Goal: Task Accomplishment & Management: Manage account settings

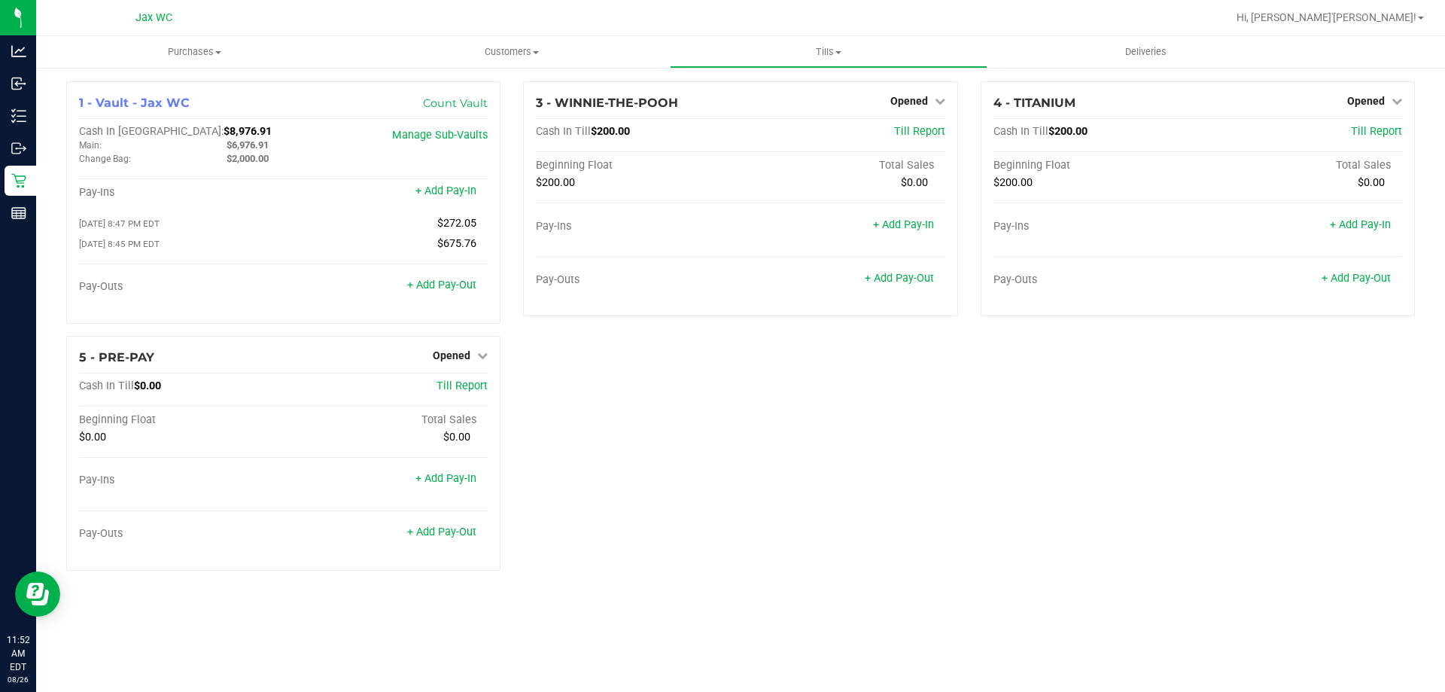
click at [658, 440] on div "1 - Vault - Jax WC Count Vault Cash In Vault: $8,976.91 Main: $6,976.91 Change …" at bounding box center [740, 331] width 1371 height 501
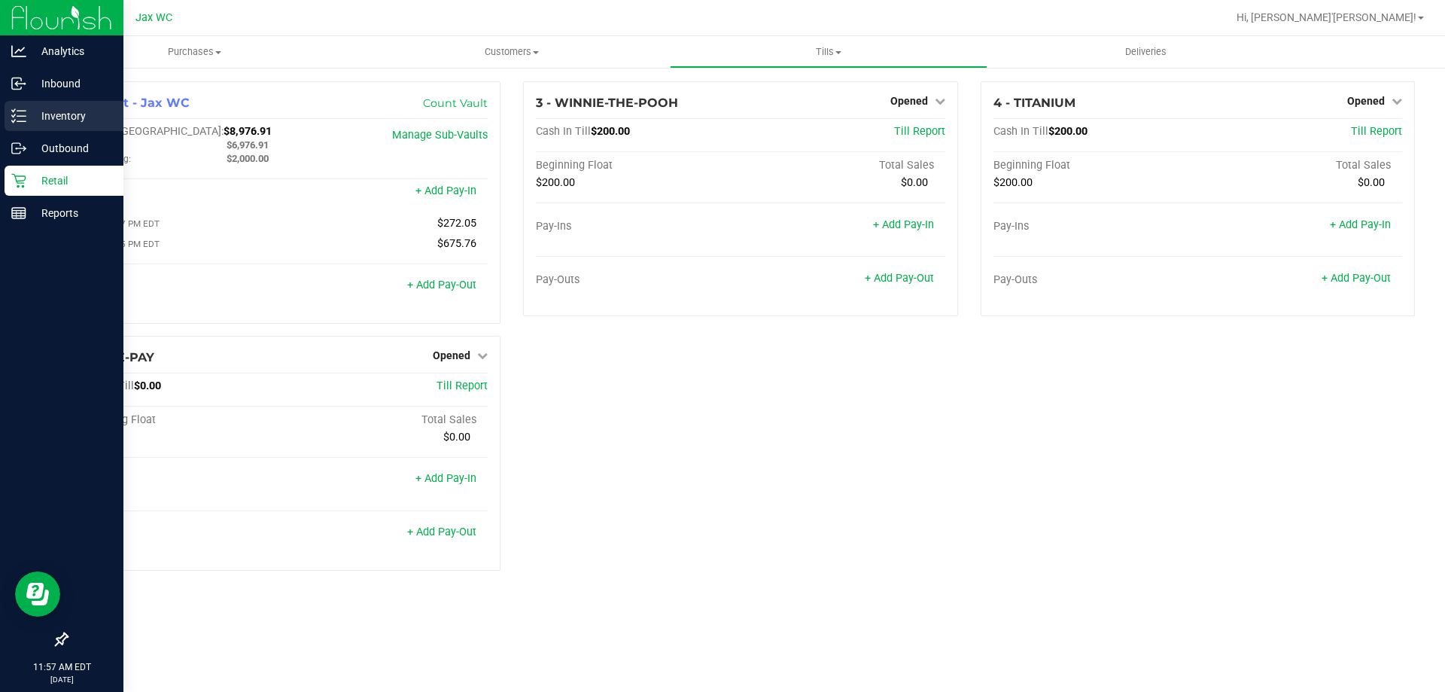
click at [55, 127] on div "Inventory" at bounding box center [64, 116] width 119 height 30
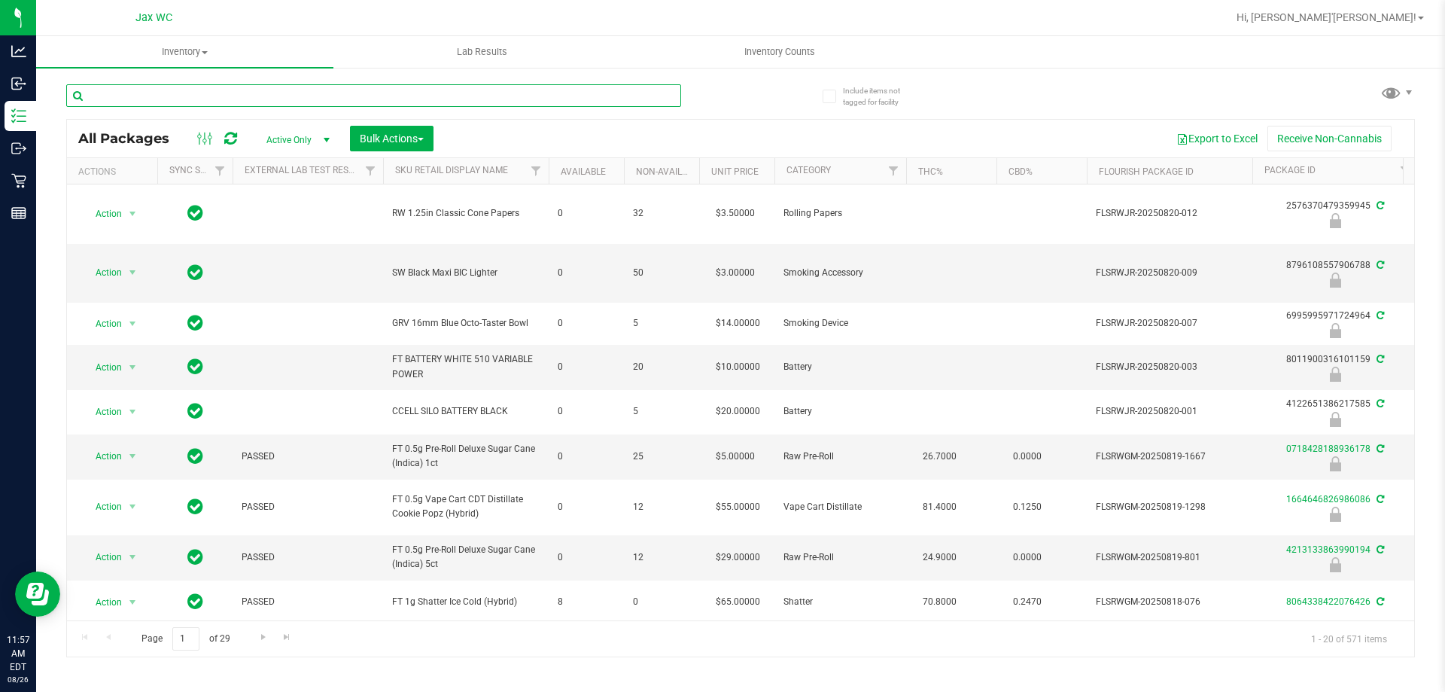
click at [274, 96] on input "text" at bounding box center [373, 95] width 615 height 23
type input "atm"
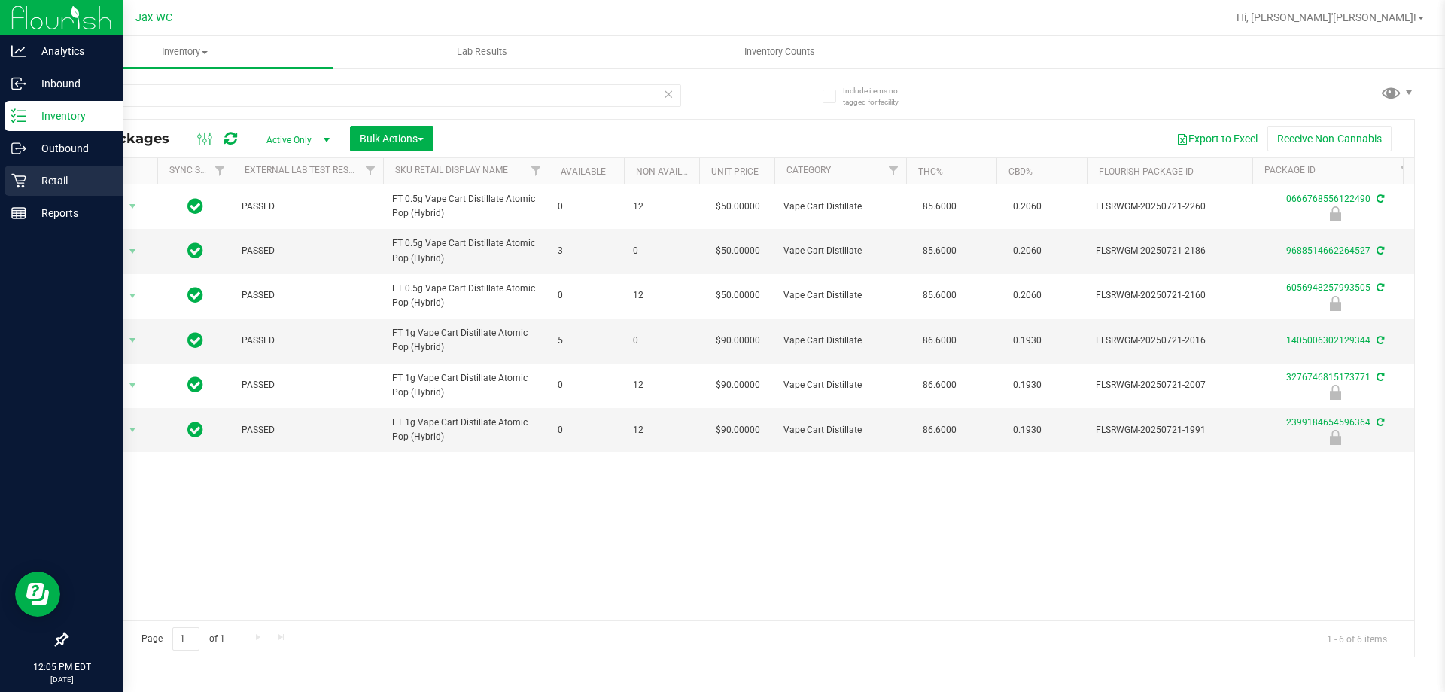
click at [19, 179] on icon at bounding box center [18, 180] width 15 height 15
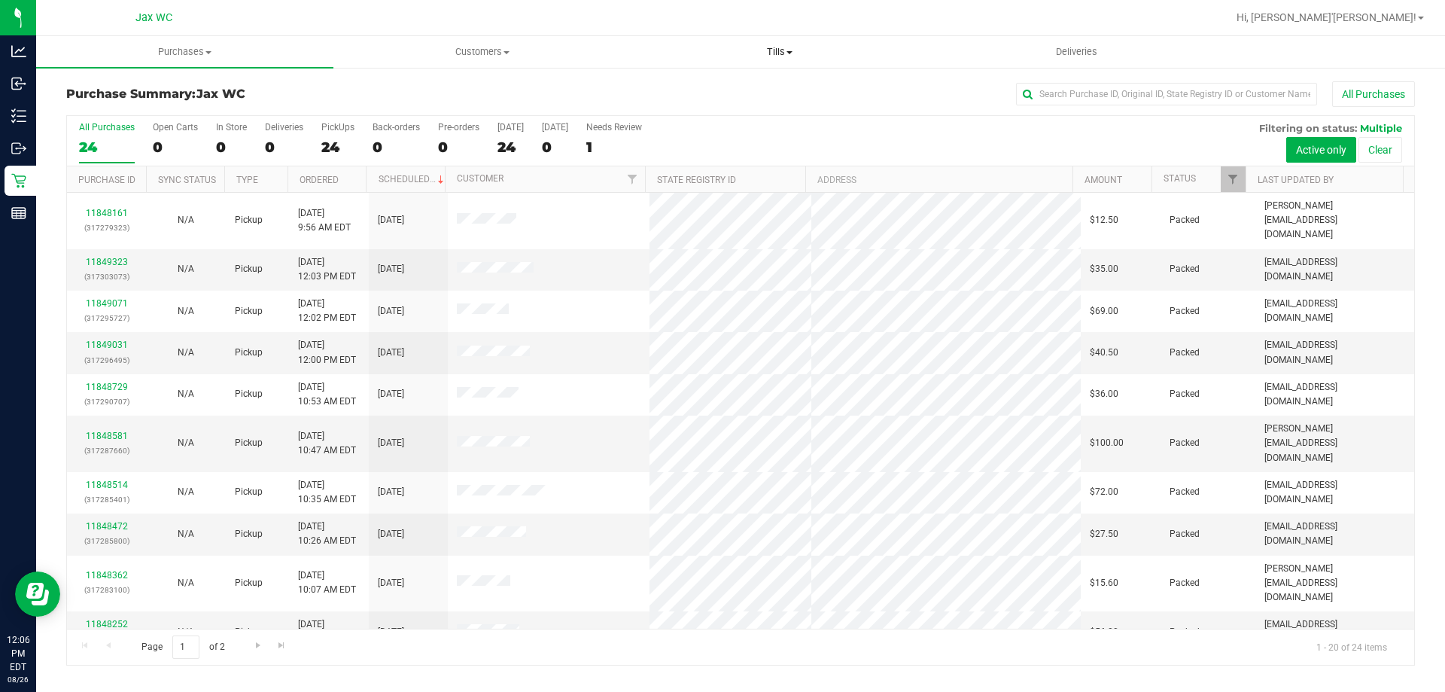
click at [765, 43] on uib-tab-heading "Tills Manage tills Reconcile e-payments" at bounding box center [779, 52] width 296 height 30
click at [717, 89] on span "Manage tills" at bounding box center [682, 90] width 102 height 13
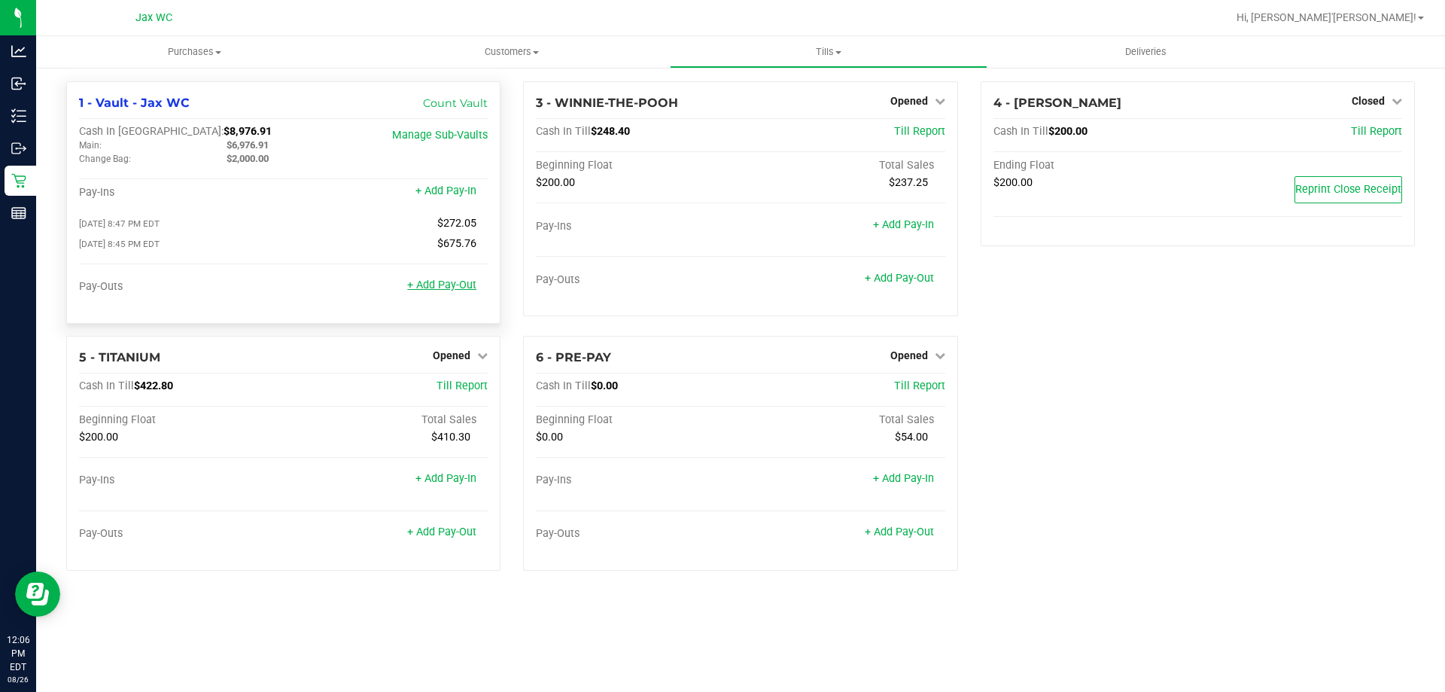
click at [458, 291] on link "+ Add Pay-Out" at bounding box center [441, 284] width 69 height 13
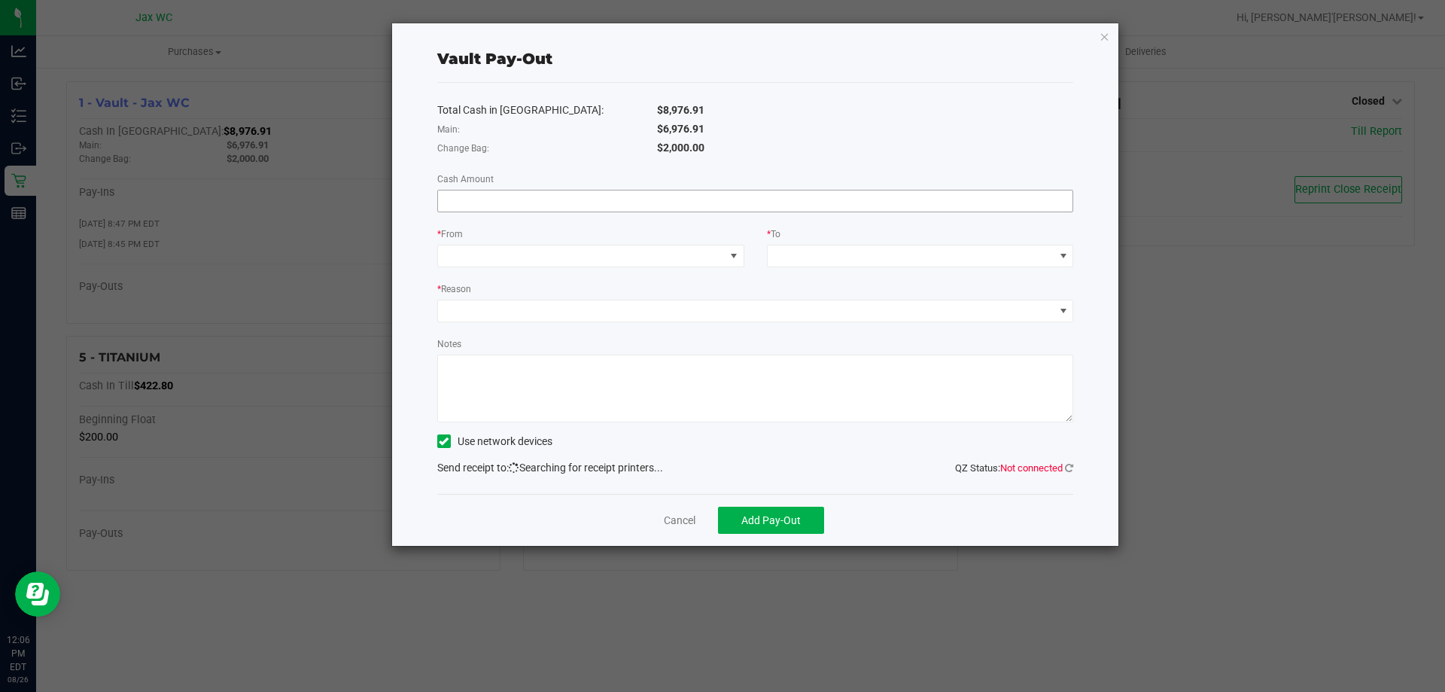
click at [522, 208] on input at bounding box center [755, 200] width 635 height 21
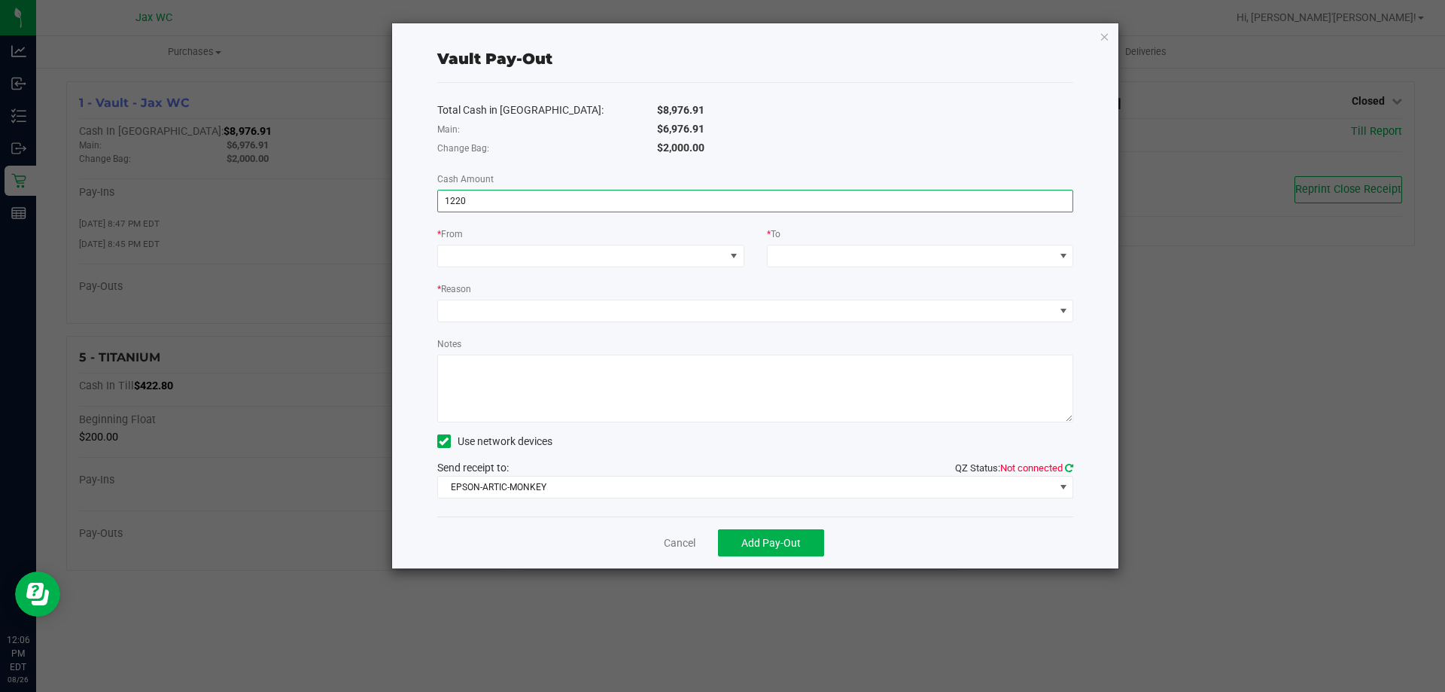
type input "$1,220.00"
click at [1067, 467] on icon at bounding box center [1069, 468] width 8 height 10
click at [1011, 485] on span "EPSON-ARTIC-MONKEY" at bounding box center [746, 486] width 616 height 21
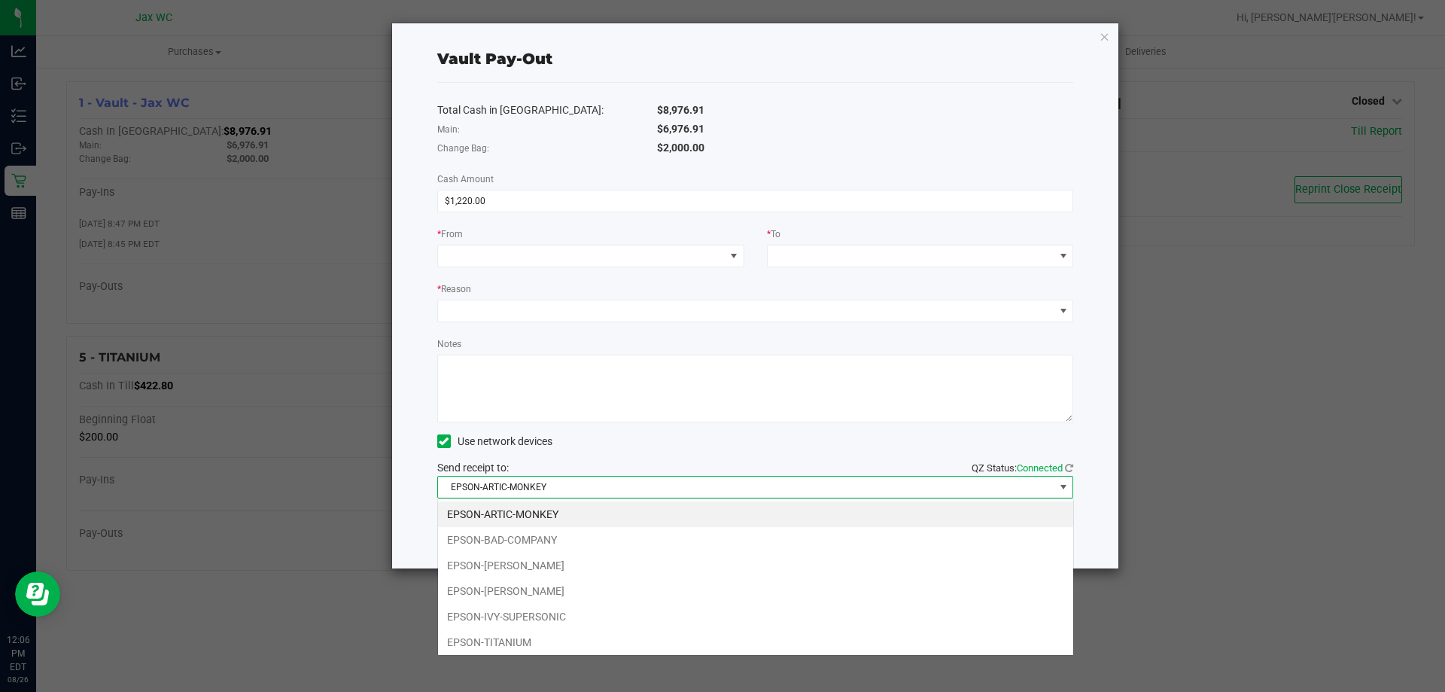
scroll to position [23, 636]
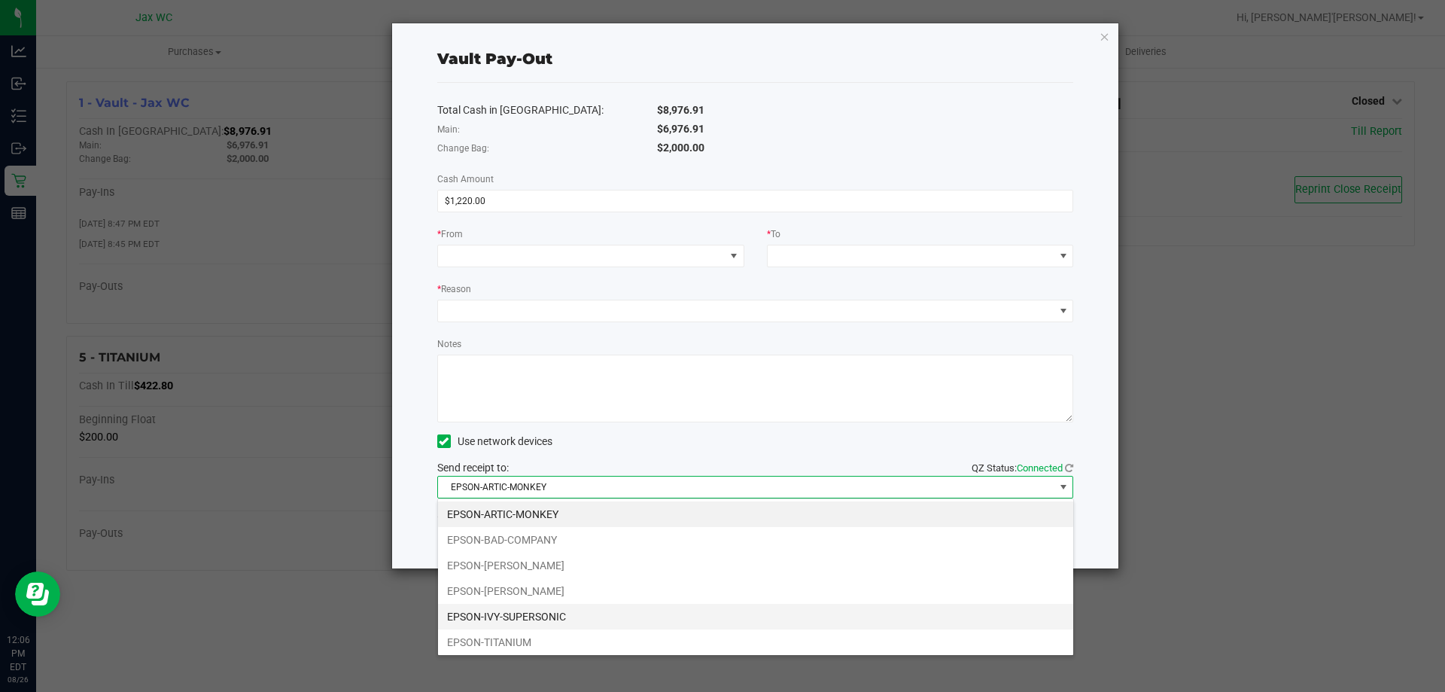
click at [540, 620] on li "EPSON-IVY-SUPERSONIC" at bounding box center [755, 617] width 635 height 26
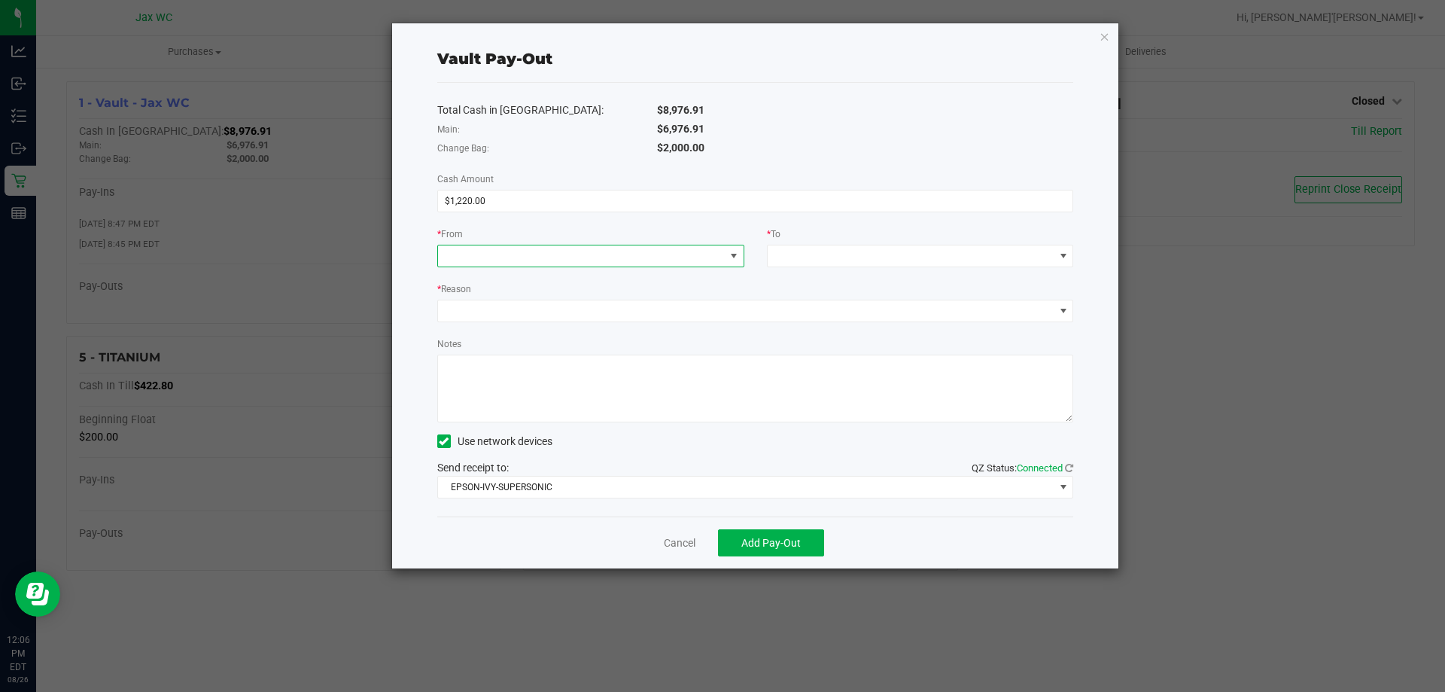
click at [567, 258] on span at bounding box center [581, 255] width 287 height 21
click at [568, 318] on span "(Vault - Jax WC)" at bounding box center [546, 323] width 75 height 12
click at [890, 248] on span at bounding box center [911, 255] width 287 height 21
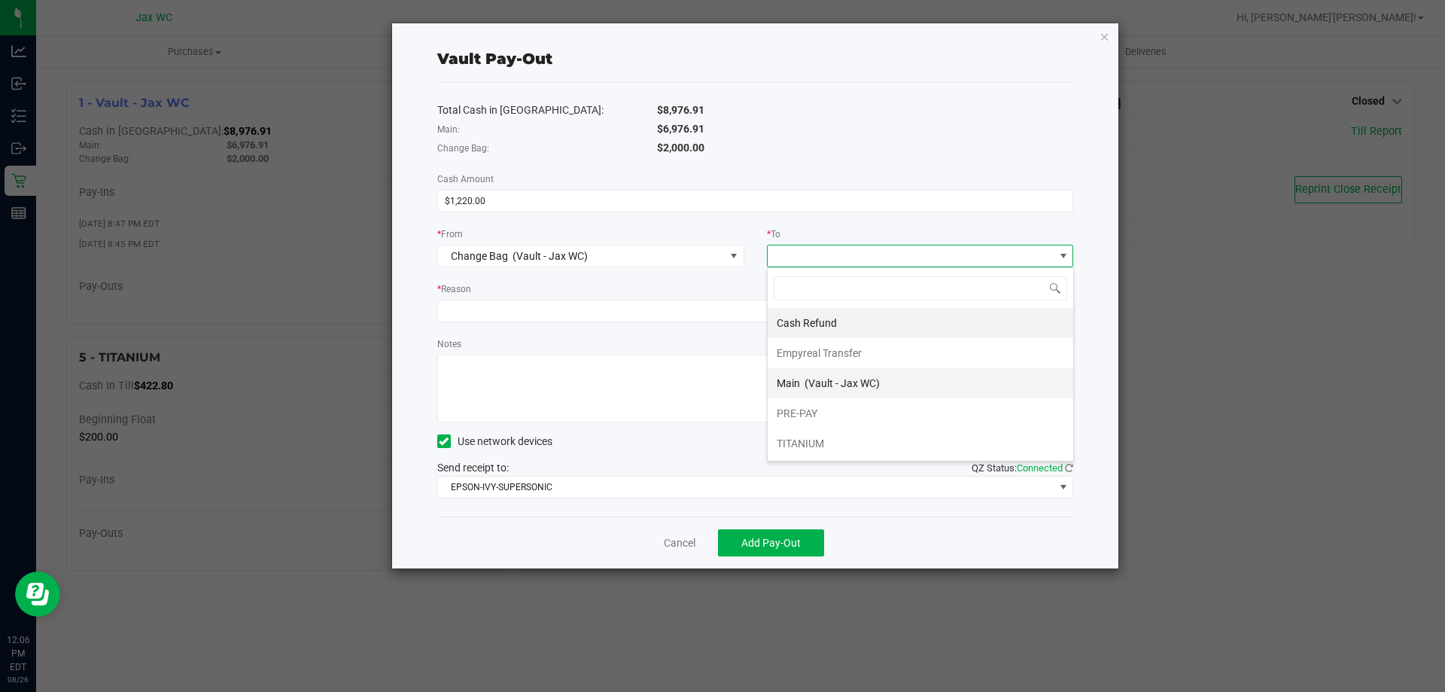
click at [848, 388] on span "(Vault - Jax WC)" at bounding box center [842, 383] width 75 height 12
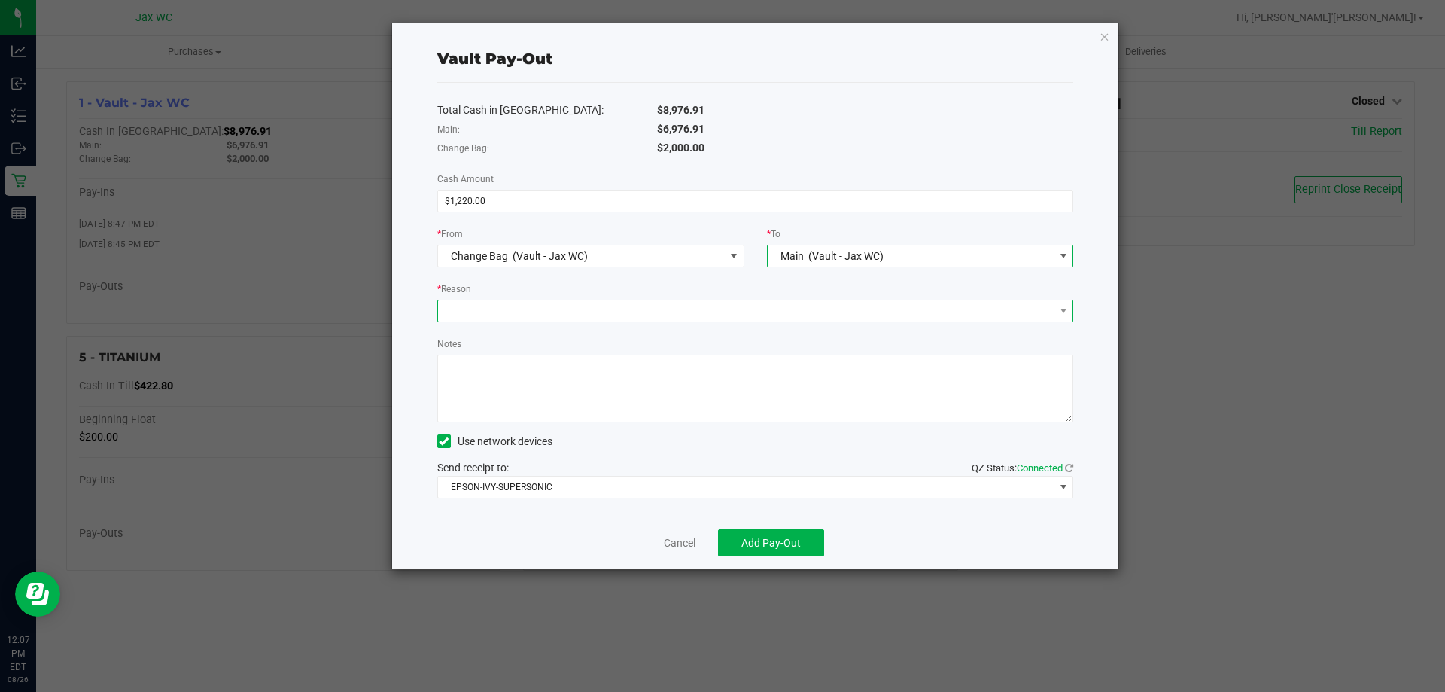
click at [654, 309] on span at bounding box center [746, 310] width 616 height 21
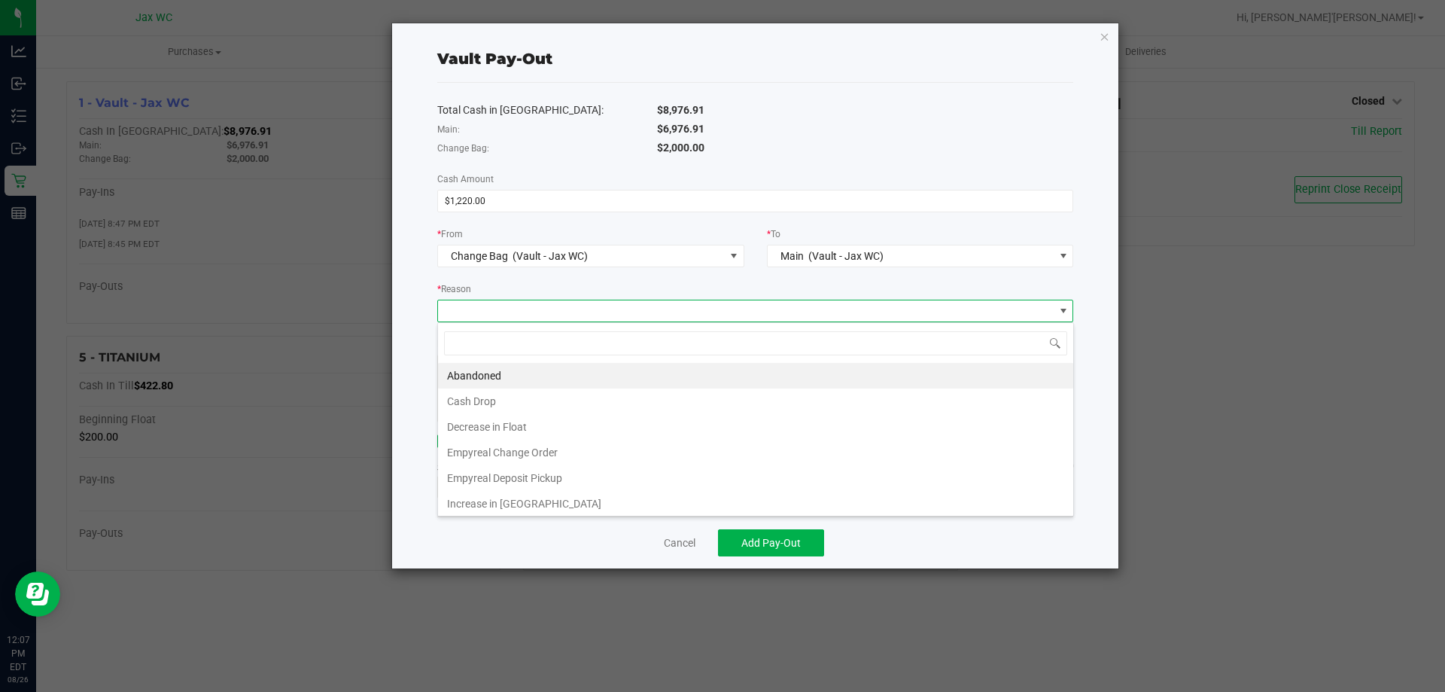
scroll to position [23, 636]
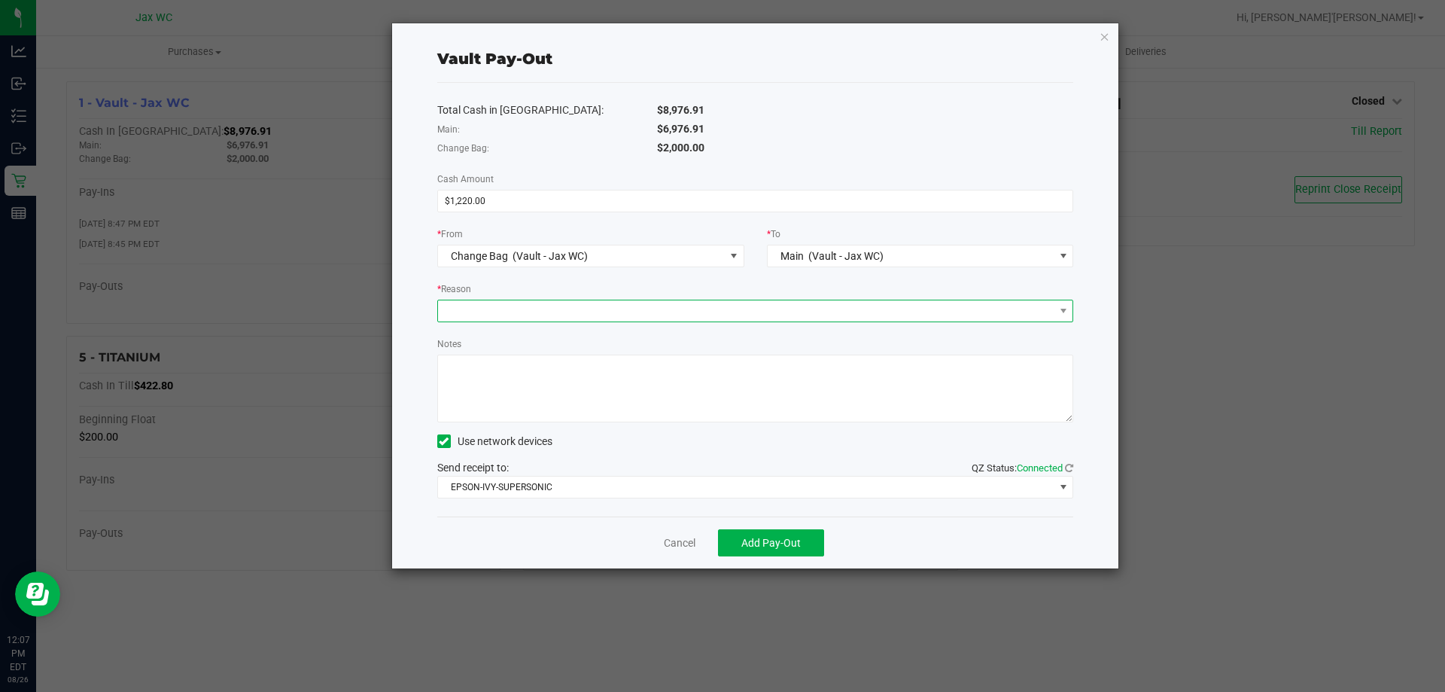
click at [711, 307] on span at bounding box center [746, 310] width 616 height 21
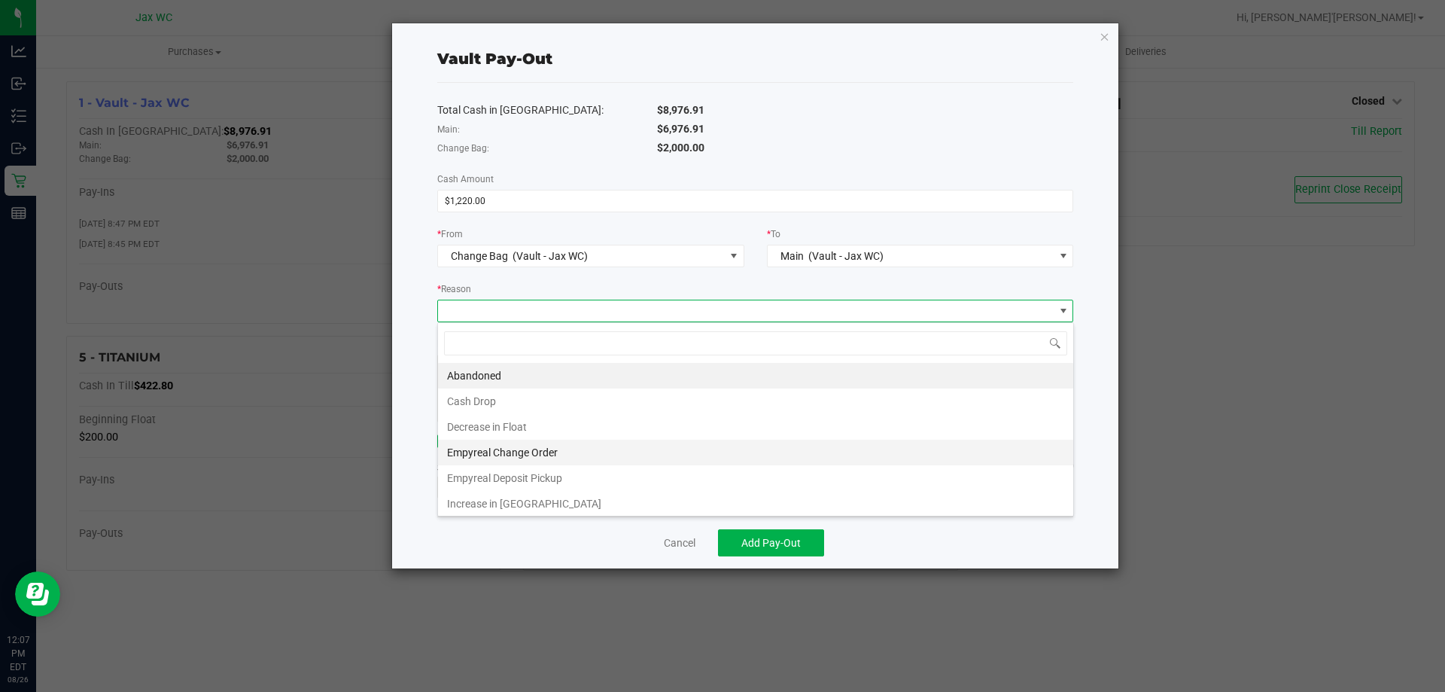
scroll to position [3, 0]
click at [638, 440] on li "Empyreal Change Order" at bounding box center [755, 450] width 635 height 26
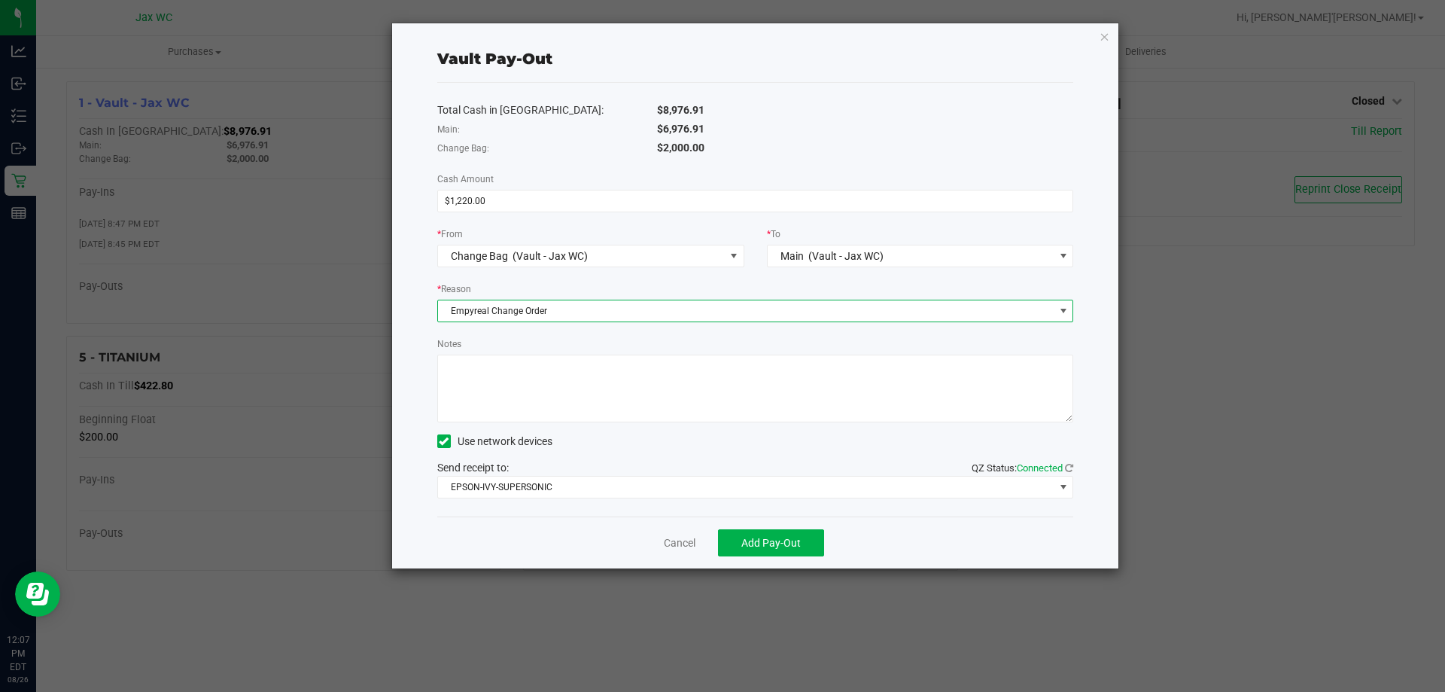
click at [628, 367] on textarea "Notes" at bounding box center [755, 388] width 637 height 68
click at [803, 544] on button "Add Pay-Out" at bounding box center [771, 542] width 106 height 27
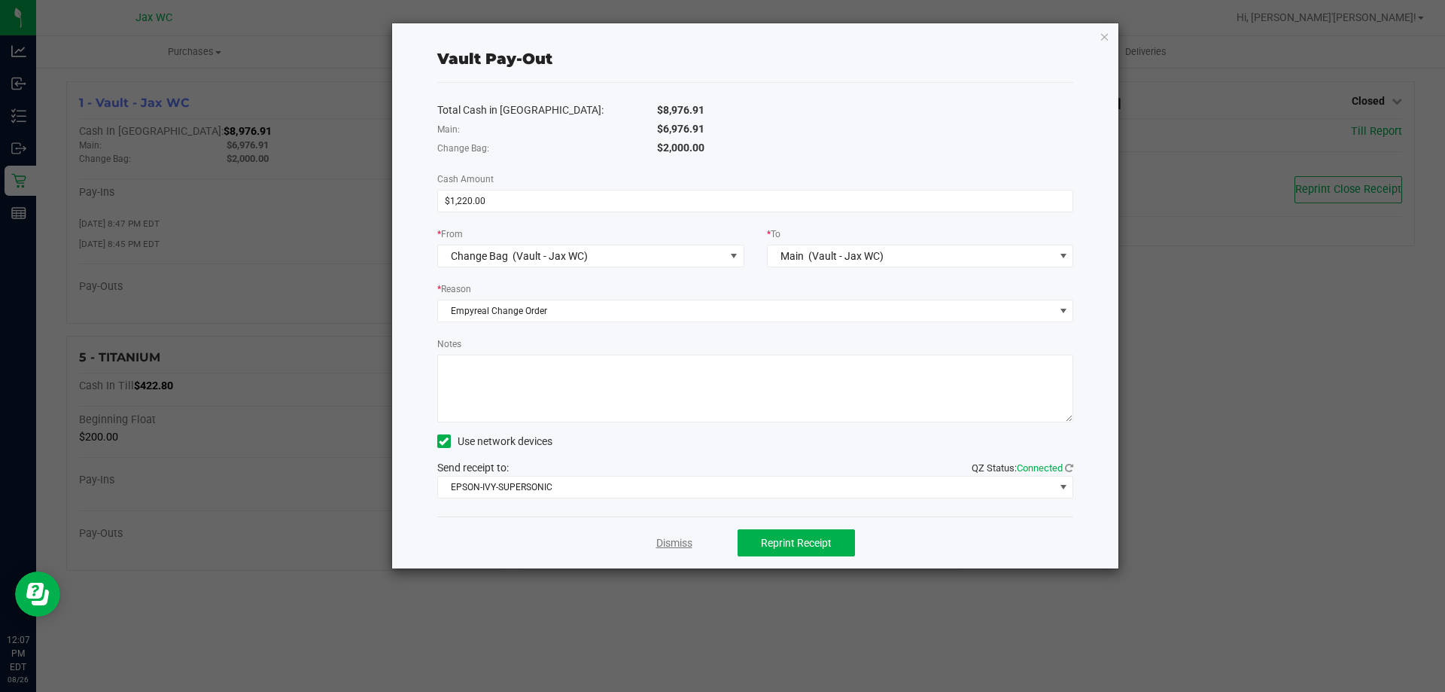
click at [683, 546] on link "Dismiss" at bounding box center [674, 543] width 36 height 16
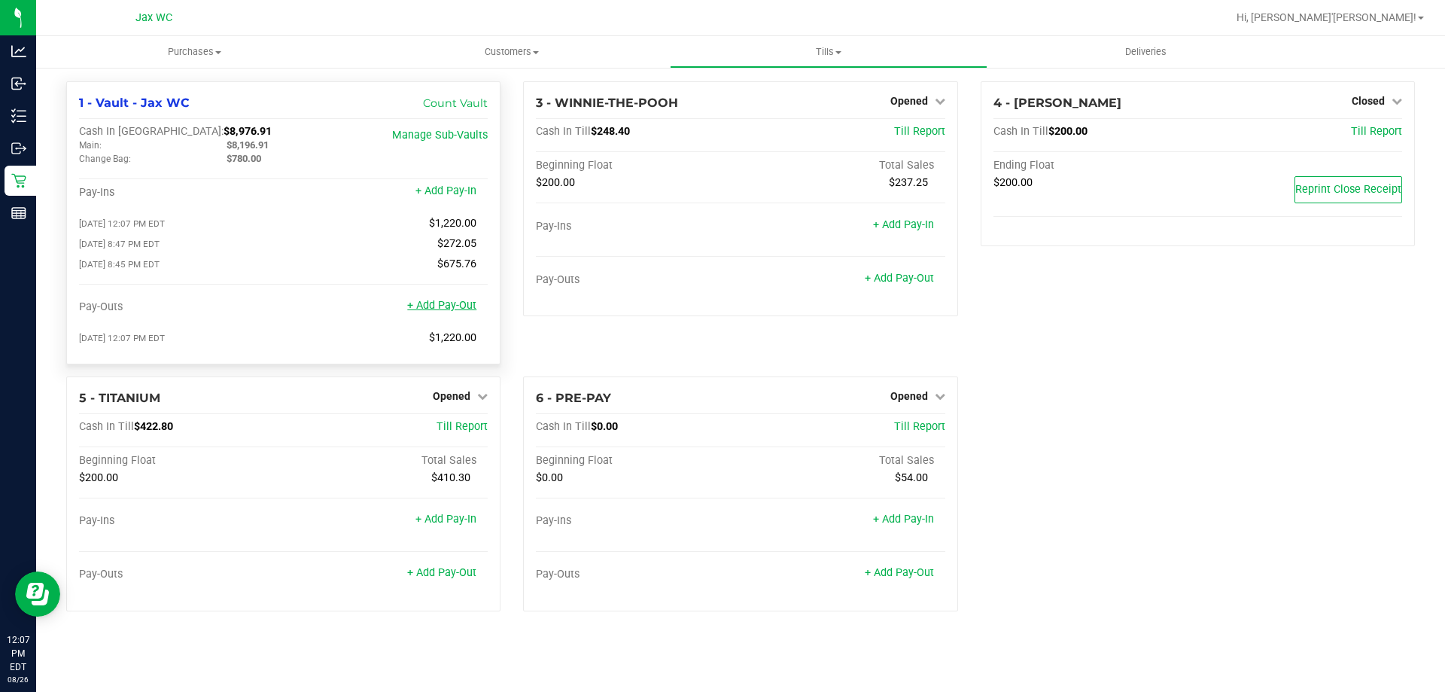
click at [463, 306] on link "+ Add Pay-Out" at bounding box center [441, 305] width 69 height 13
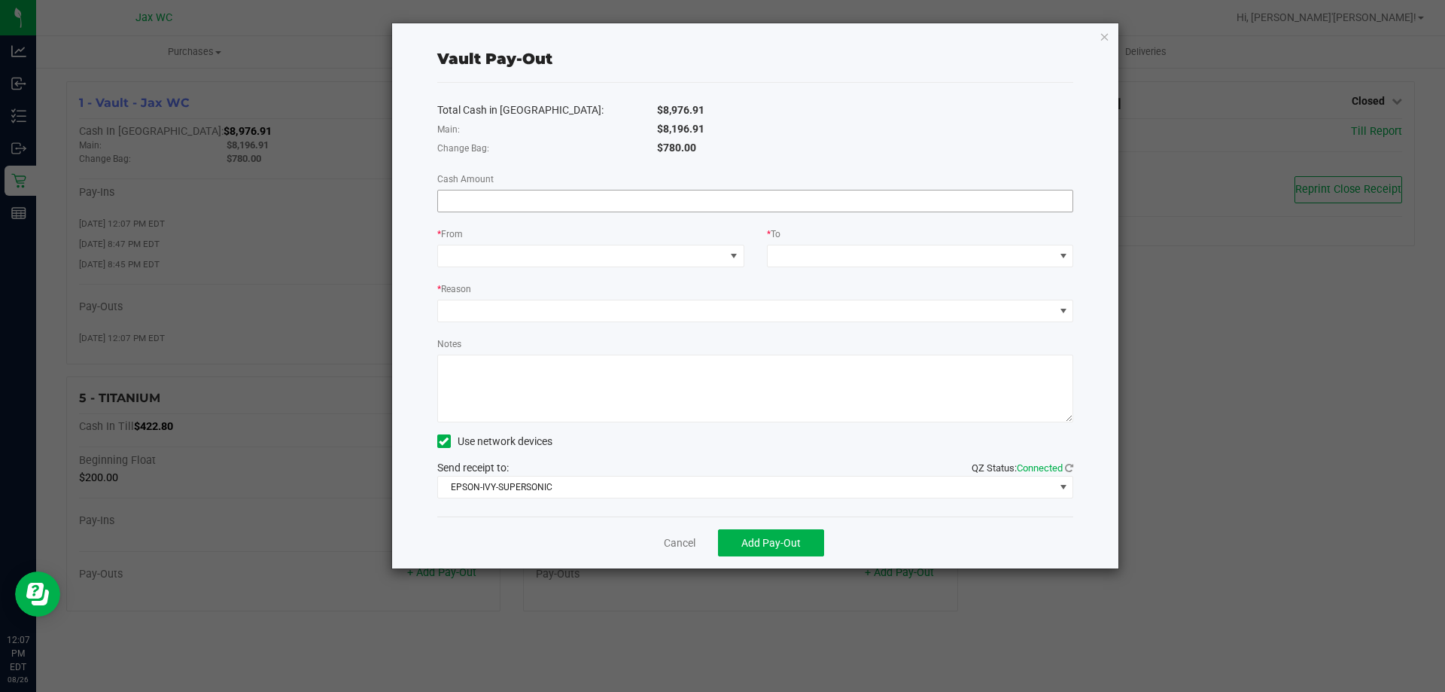
click at [526, 200] on input at bounding box center [755, 200] width 635 height 21
type input "$1,220.00"
click at [577, 254] on span at bounding box center [581, 255] width 287 height 21
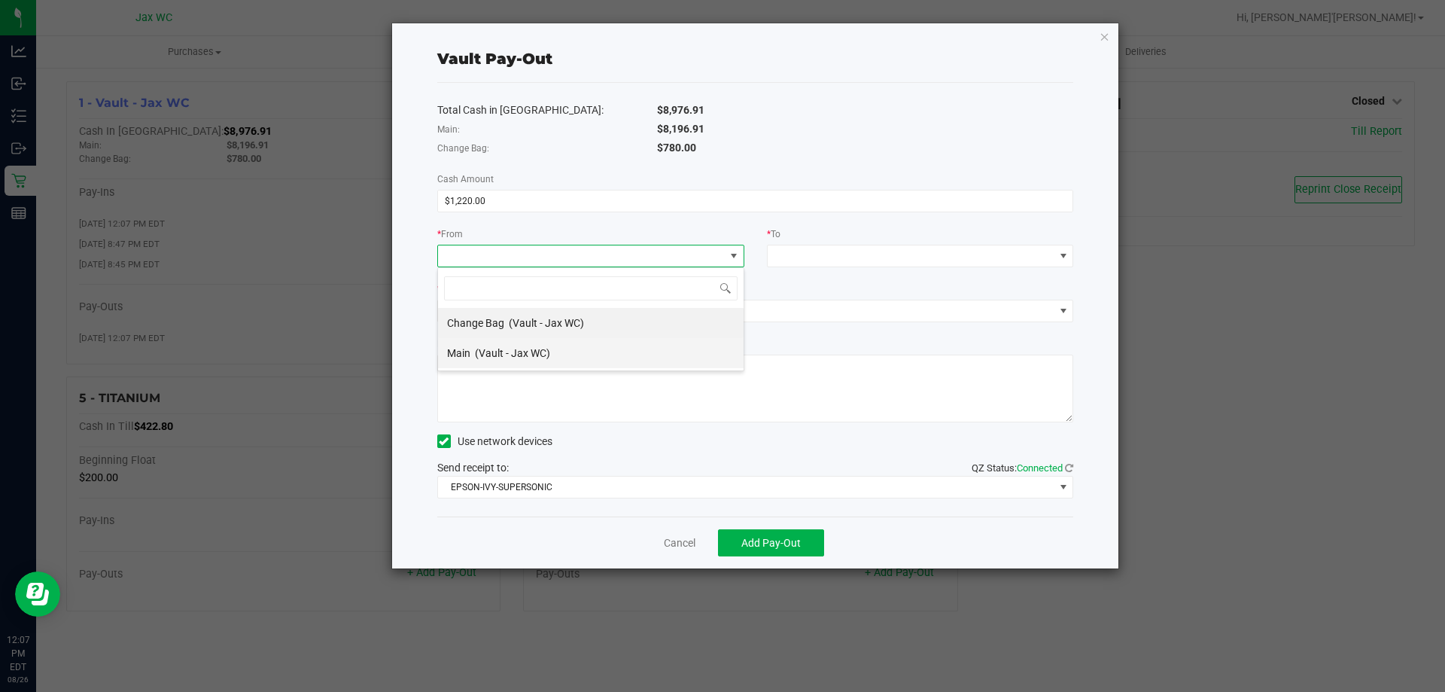
click at [562, 349] on li "Main (Vault - Jax WC)" at bounding box center [591, 353] width 306 height 30
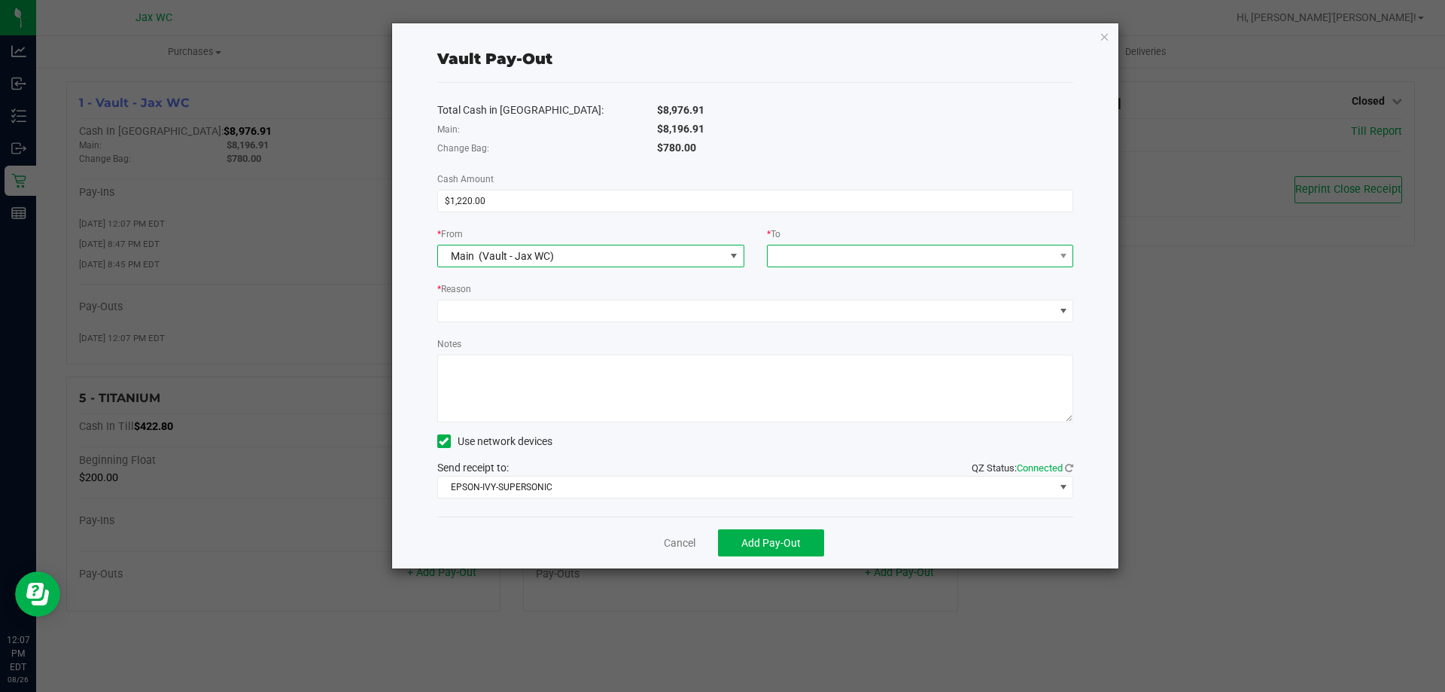
click at [797, 245] on span at bounding box center [920, 256] width 307 height 23
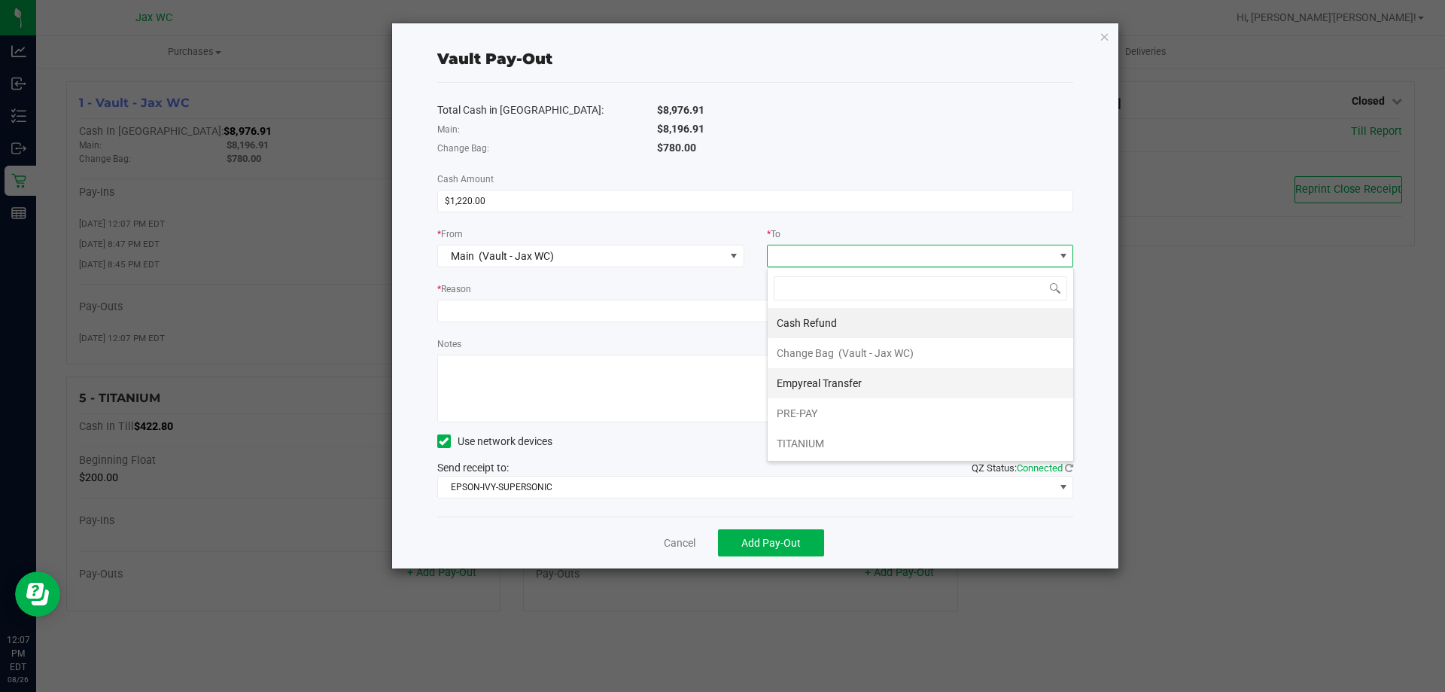
click at [832, 380] on span "Empyreal Transfer" at bounding box center [819, 383] width 85 height 12
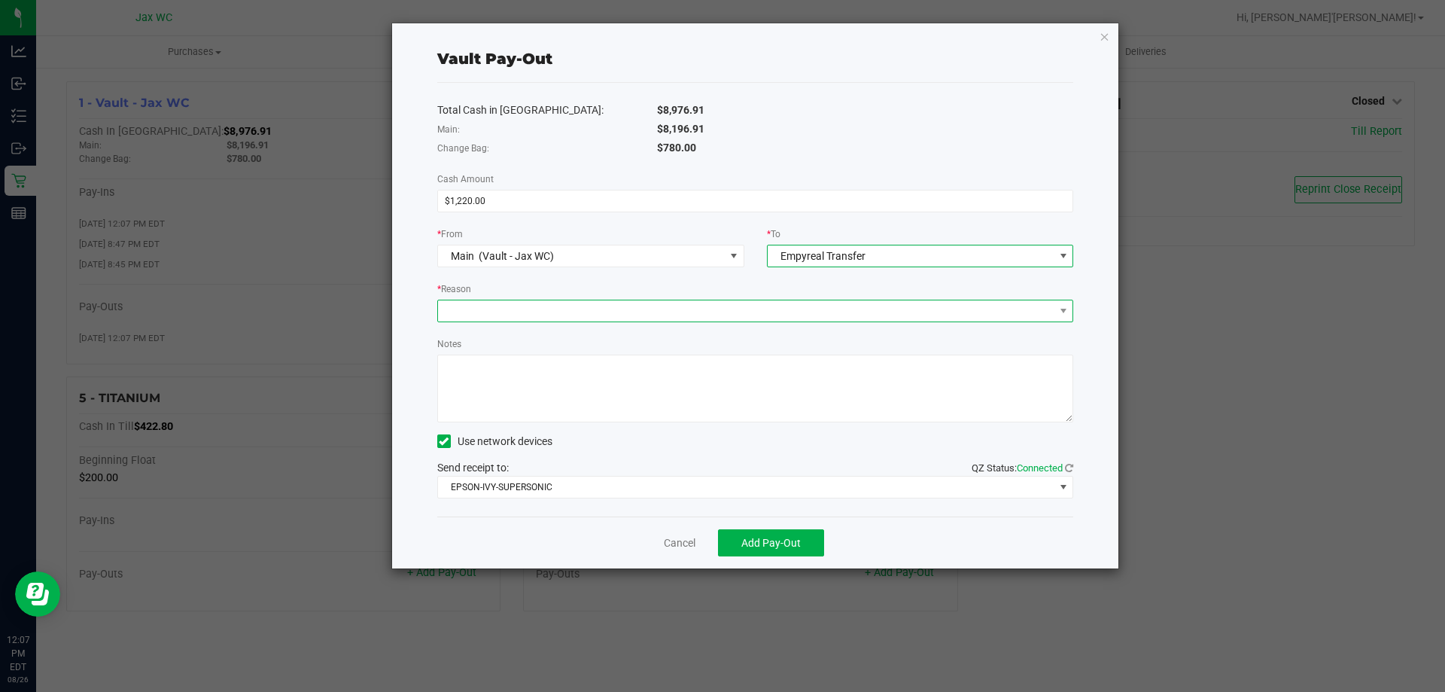
click at [587, 312] on span at bounding box center [746, 310] width 616 height 21
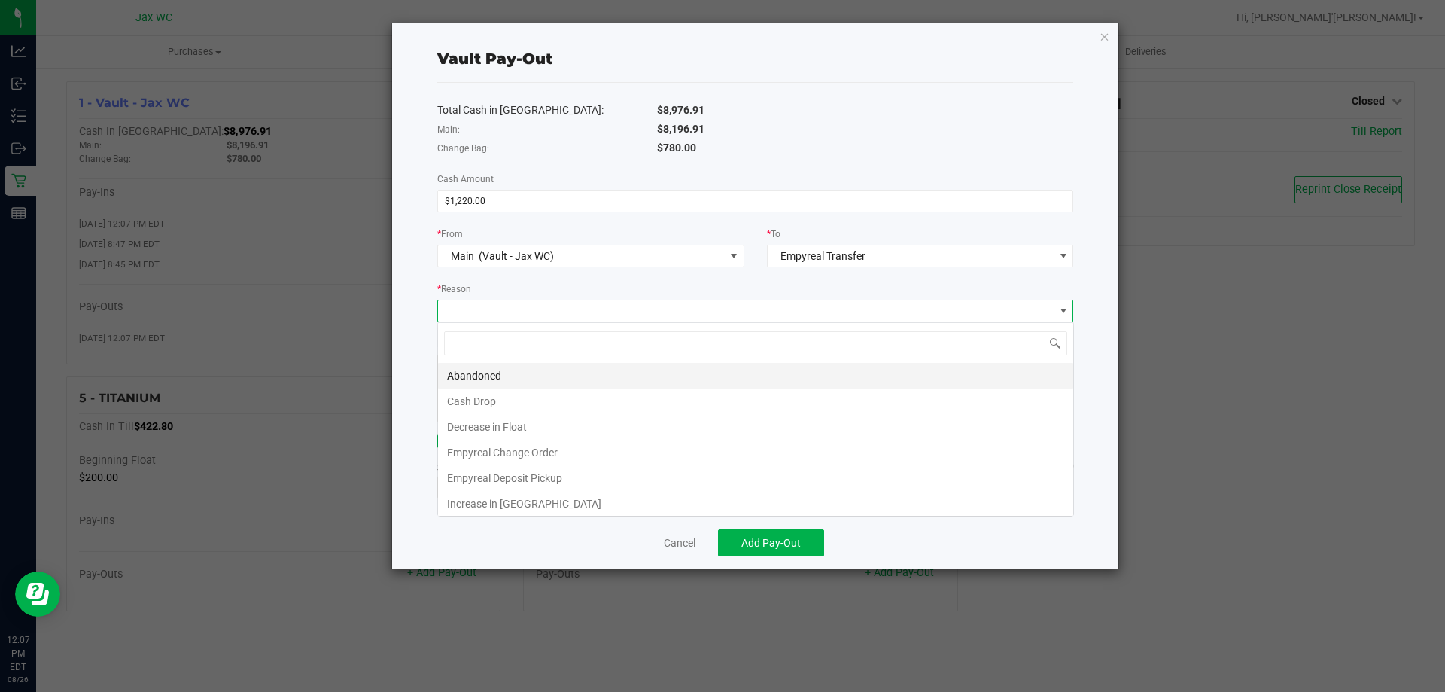
scroll to position [23, 636]
click at [527, 451] on li "Empyreal Change Order" at bounding box center [755, 453] width 635 height 26
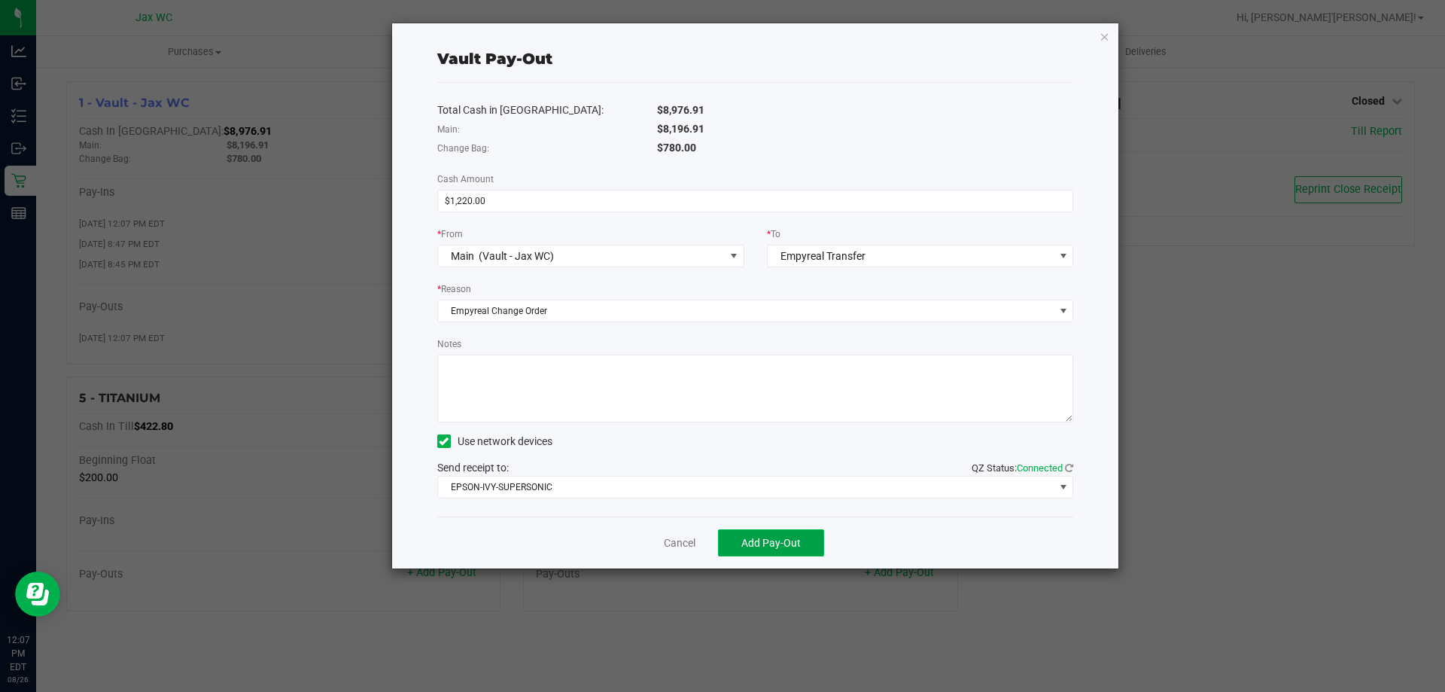
click at [779, 546] on span "Add Pay-Out" at bounding box center [770, 543] width 59 height 12
click at [669, 546] on link "Dismiss" at bounding box center [674, 543] width 36 height 16
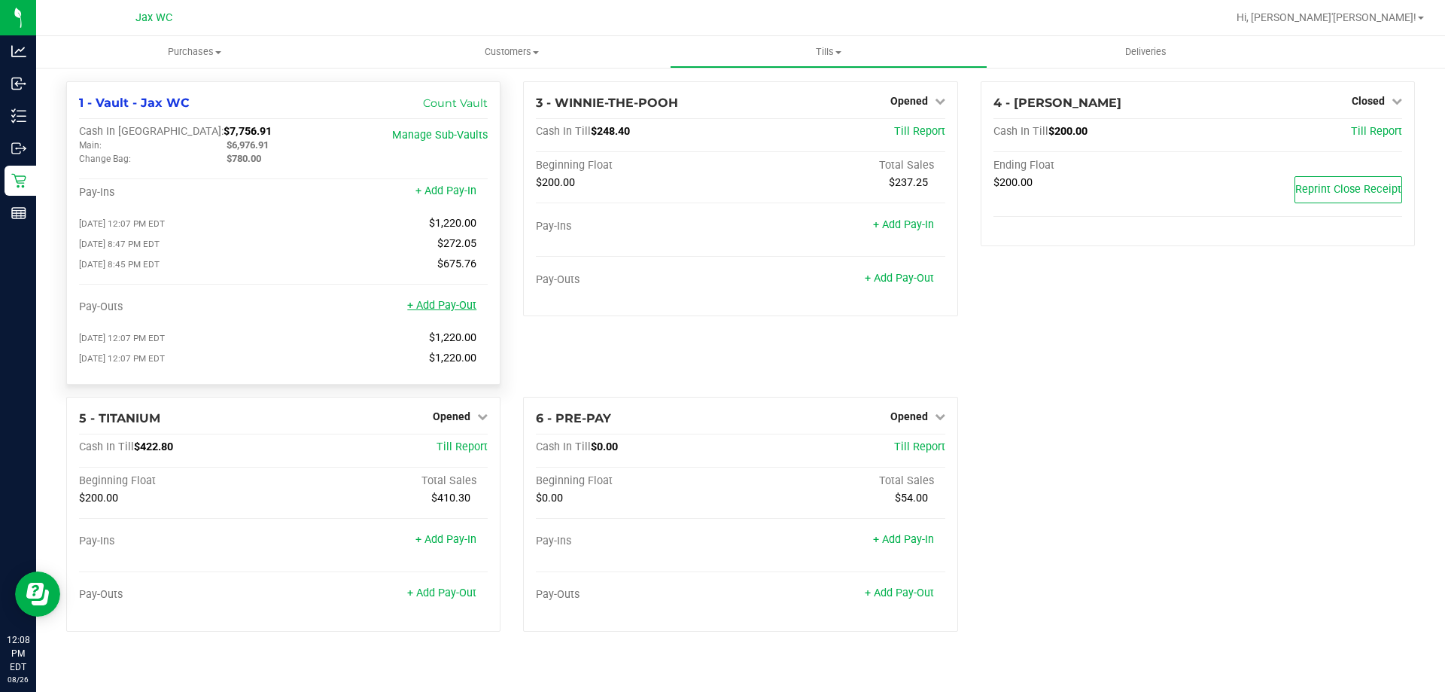
click at [458, 312] on link "+ Add Pay-Out" at bounding box center [441, 305] width 69 height 13
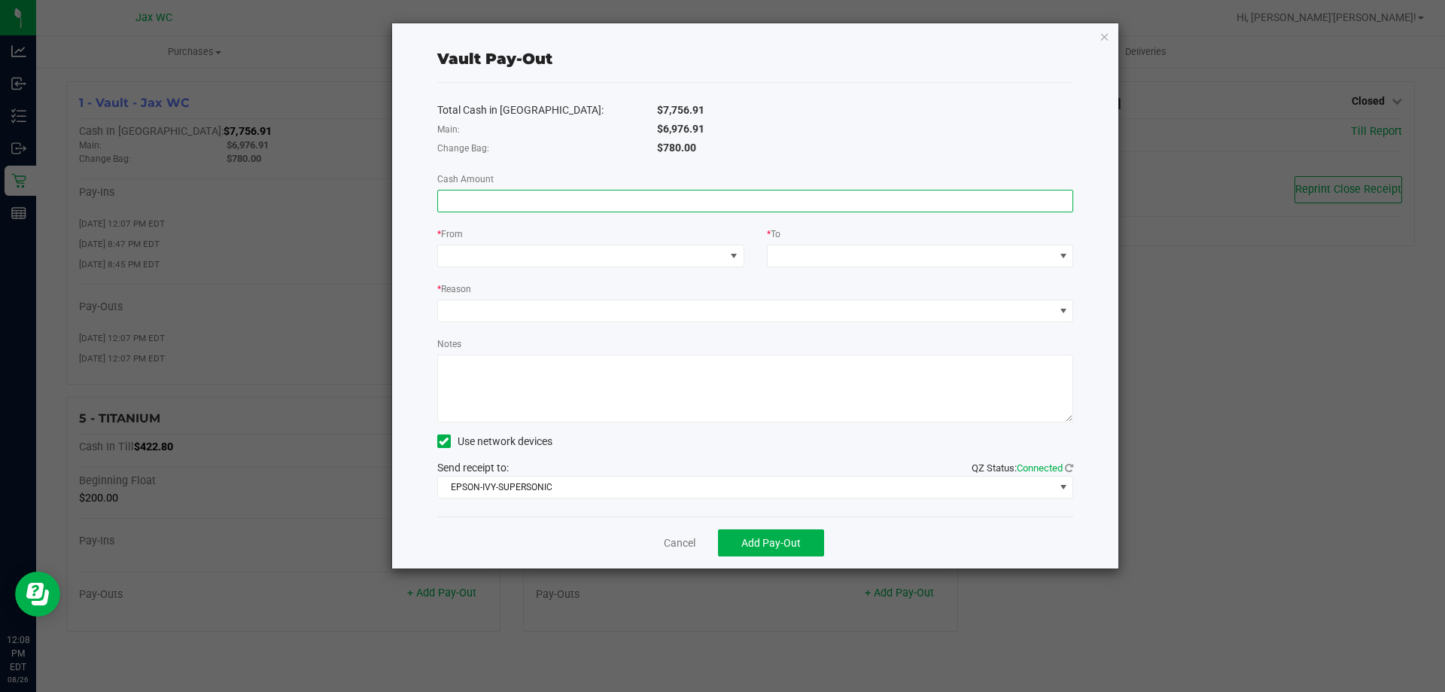
click at [523, 202] on input at bounding box center [755, 200] width 635 height 21
type input "$1,220.00"
click at [549, 256] on span at bounding box center [581, 255] width 287 height 21
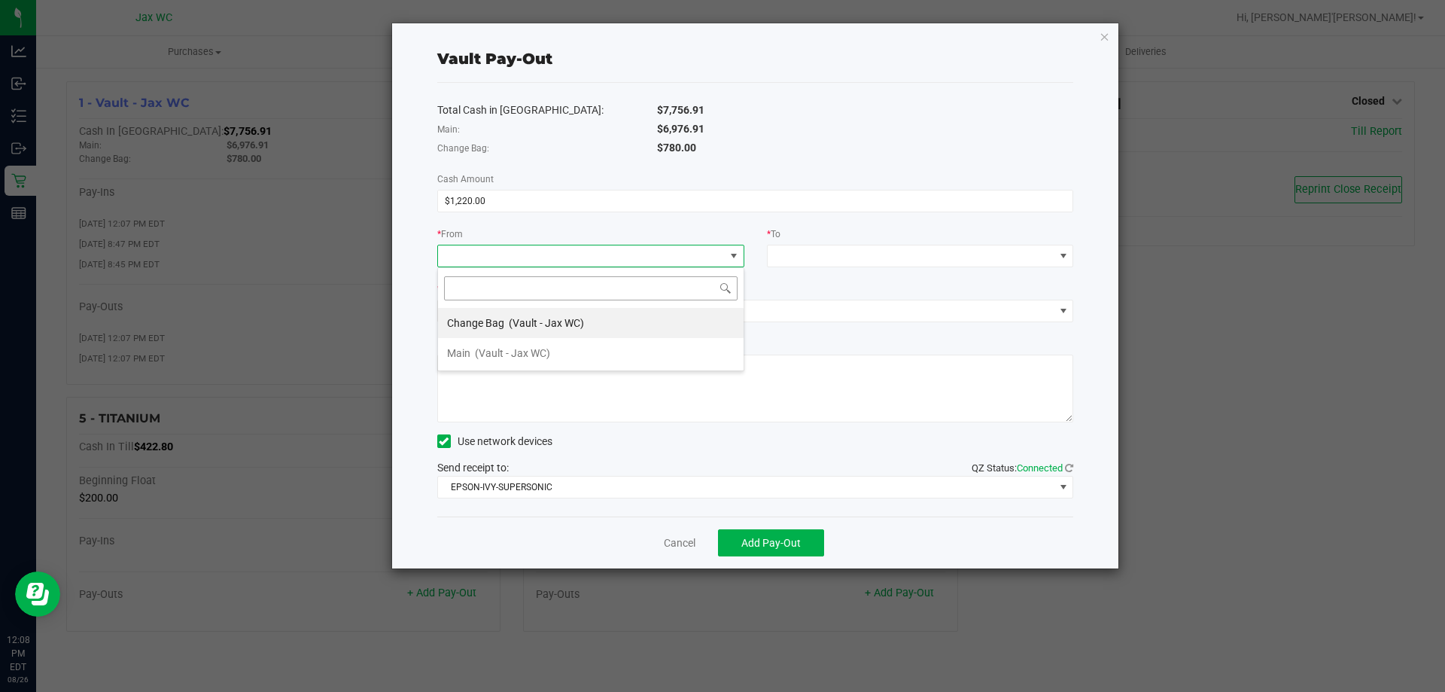
scroll to position [23, 307]
click at [733, 233] on div "* From" at bounding box center [590, 235] width 307 height 19
click at [688, 548] on link "Cancel" at bounding box center [680, 543] width 32 height 16
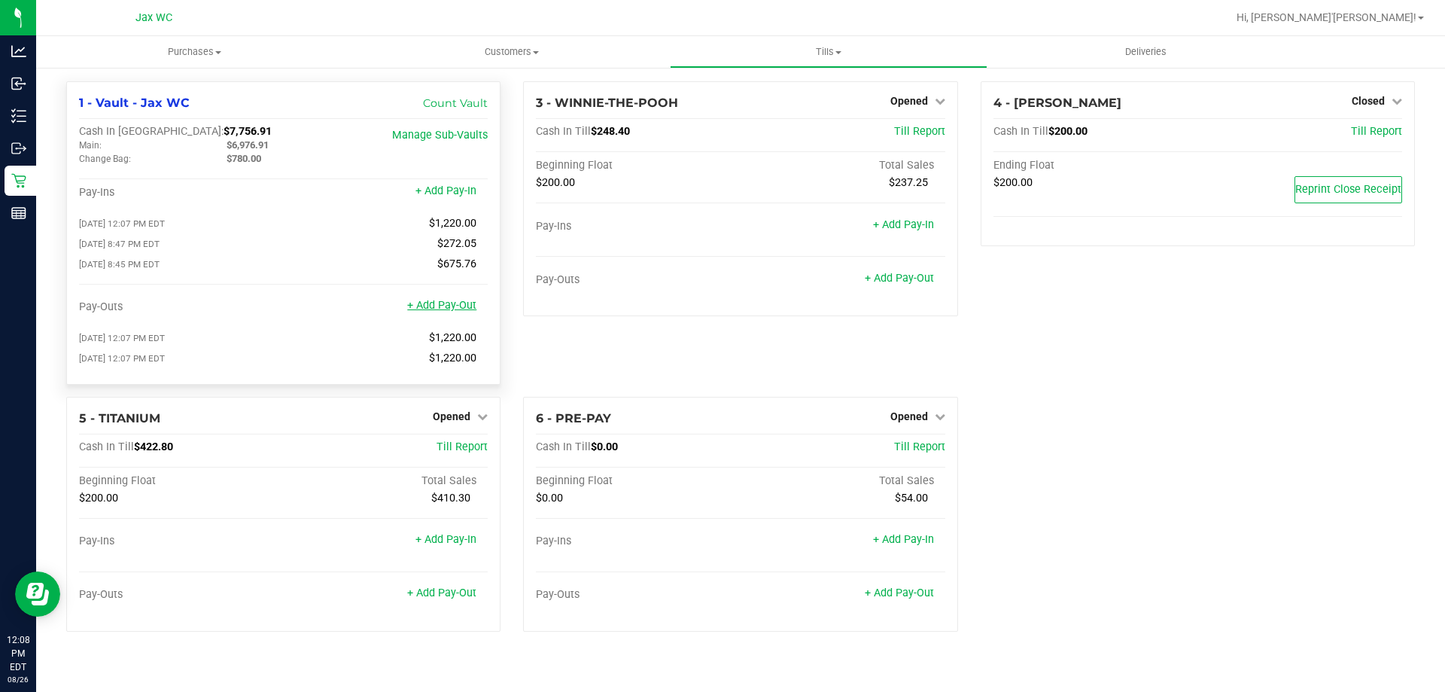
click at [446, 306] on link "+ Add Pay-Out" at bounding box center [441, 305] width 69 height 13
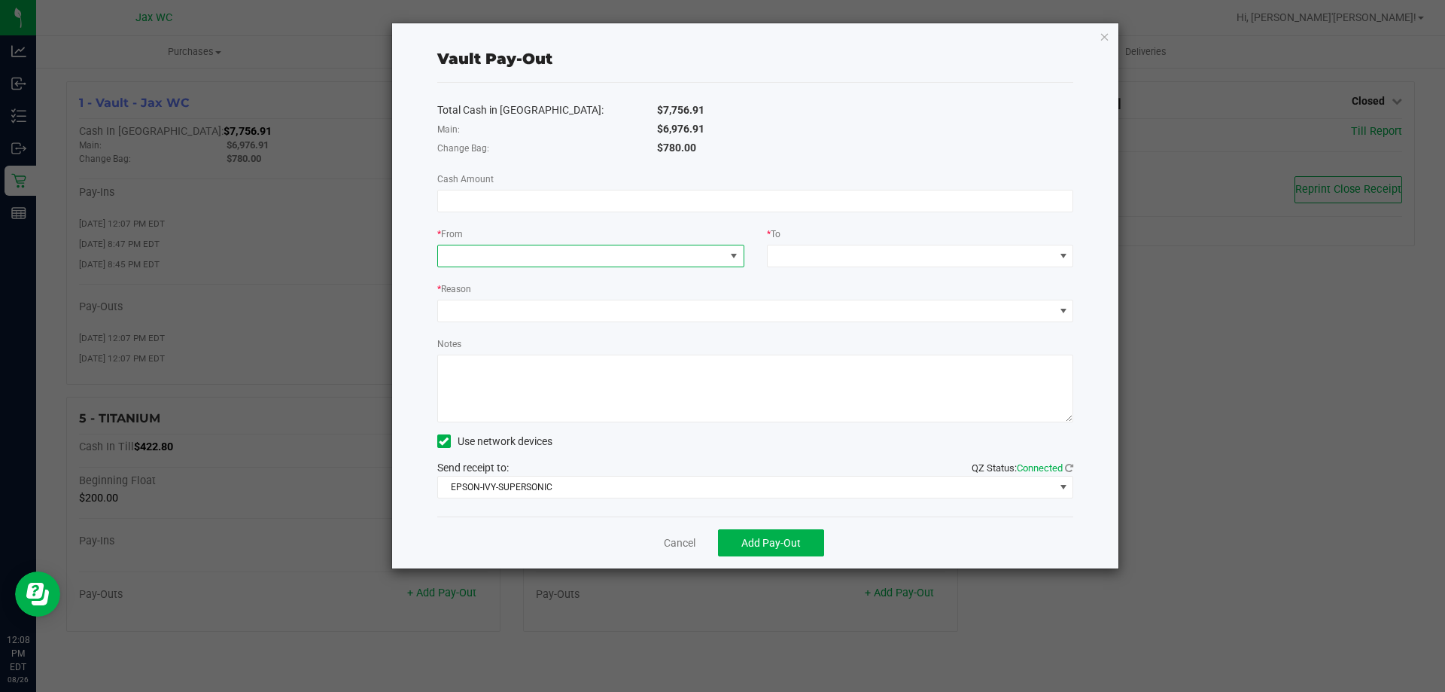
click at [513, 254] on span at bounding box center [581, 255] width 287 height 21
click at [811, 272] on div "Total Cash in Vault: $7,756.91 Main: $6,976.91 Change Bag: $780.00 Cash Amount …" at bounding box center [755, 300] width 637 height 434
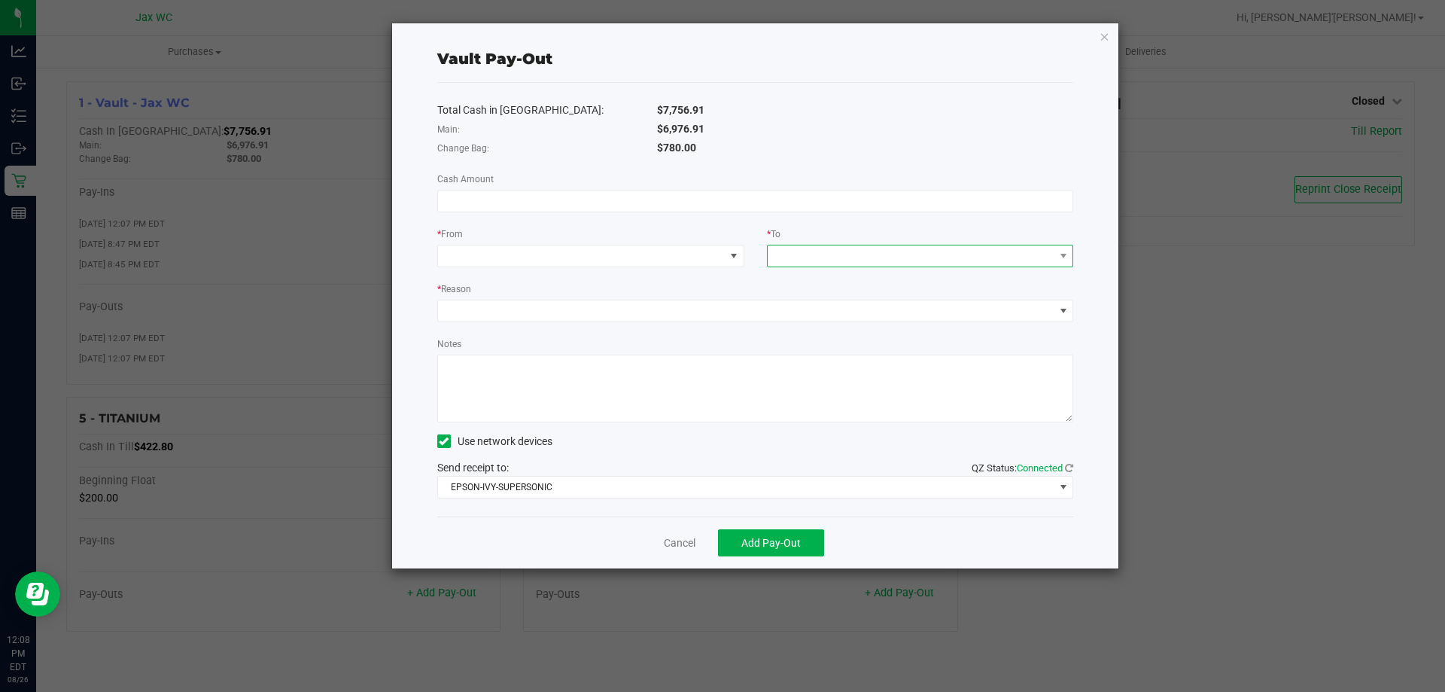
click at [841, 248] on span at bounding box center [911, 255] width 287 height 21
click at [760, 280] on div "Total Cash in Vault: $7,756.91 Main: $6,976.91 Change Bag: $780.00 Cash Amount …" at bounding box center [755, 300] width 637 height 434
click at [1104, 40] on icon "button" at bounding box center [1105, 36] width 11 height 18
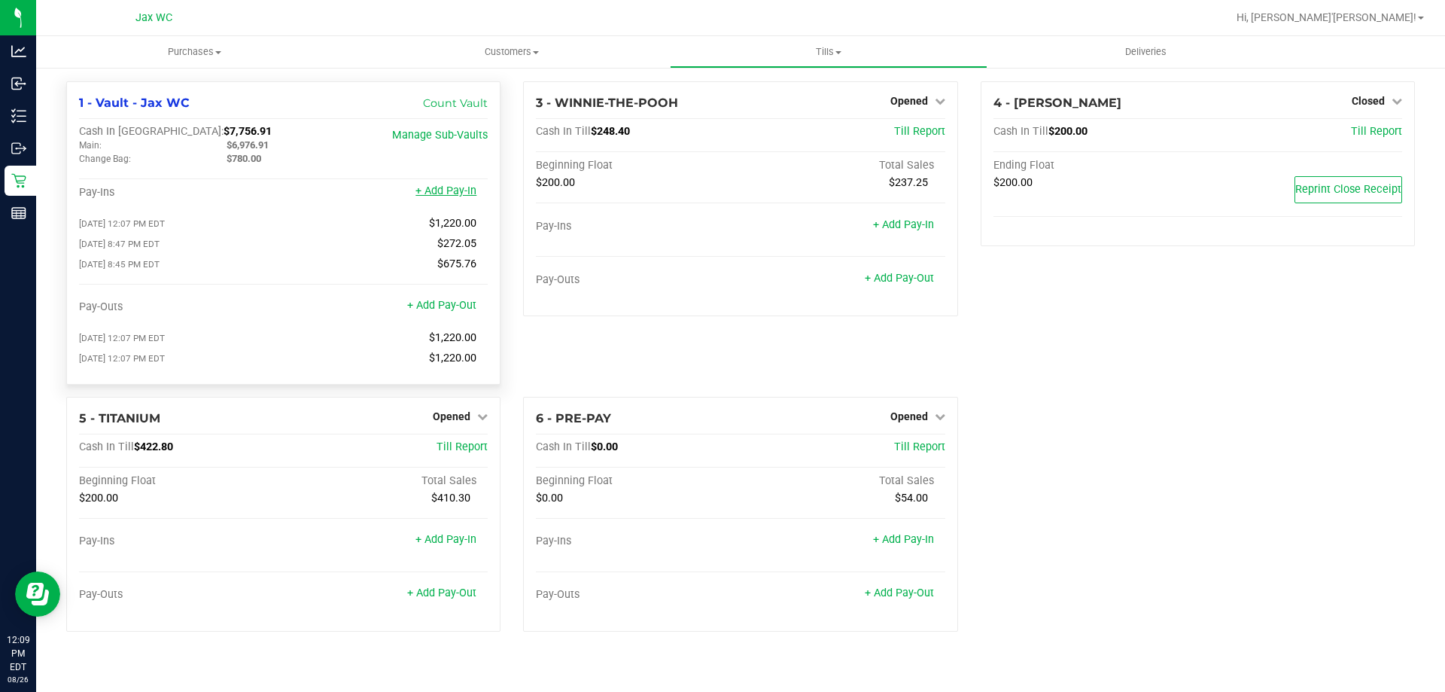
click at [440, 192] on link "+ Add Pay-In" at bounding box center [445, 190] width 61 height 13
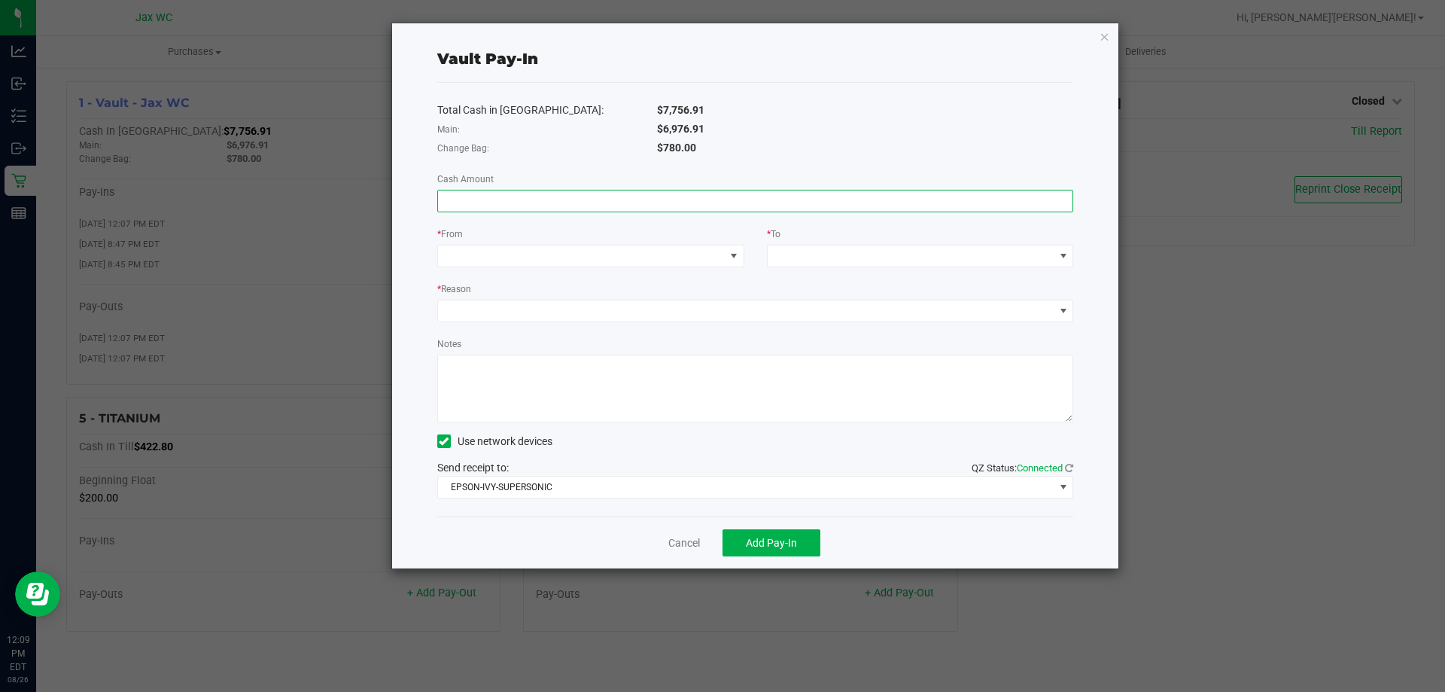
click at [555, 198] on input at bounding box center [755, 200] width 635 height 21
type input "$1,220.00"
click at [647, 261] on span at bounding box center [581, 255] width 287 height 21
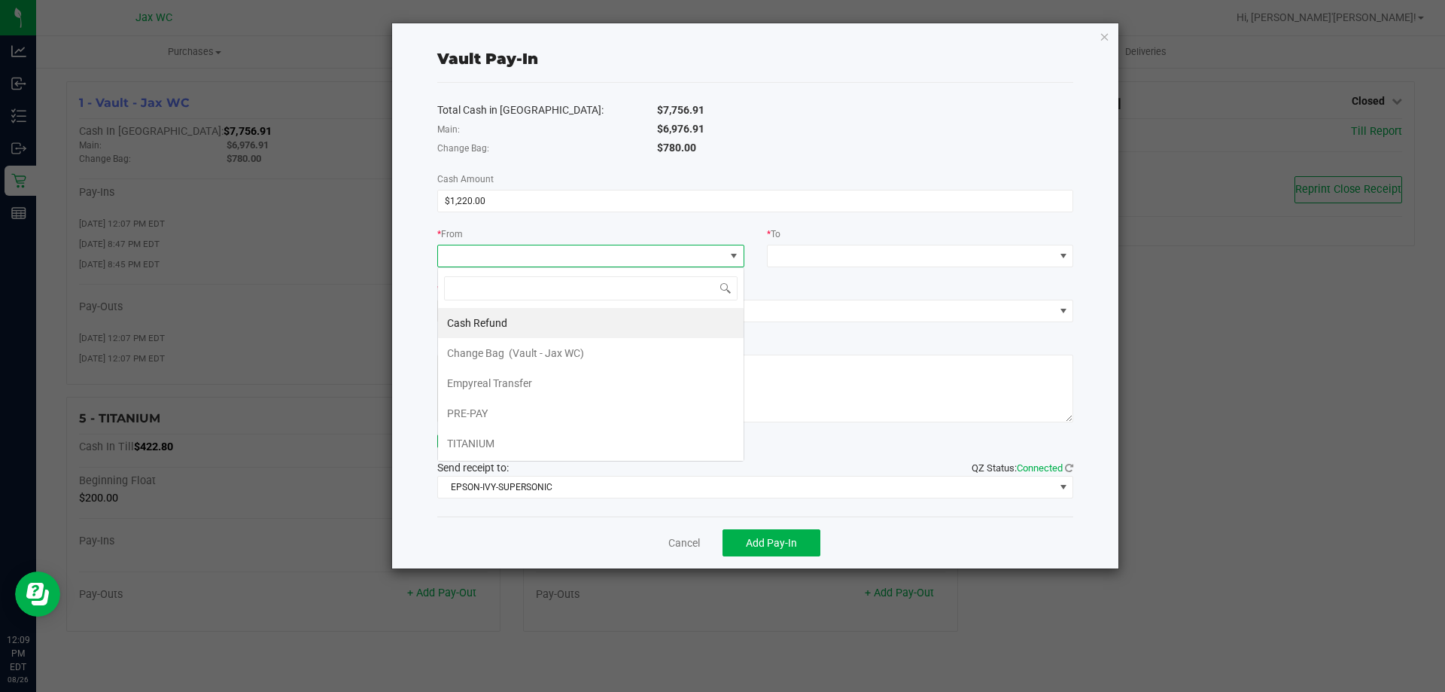
scroll to position [23, 307]
click at [561, 381] on li "Empyreal Transfer" at bounding box center [591, 383] width 306 height 30
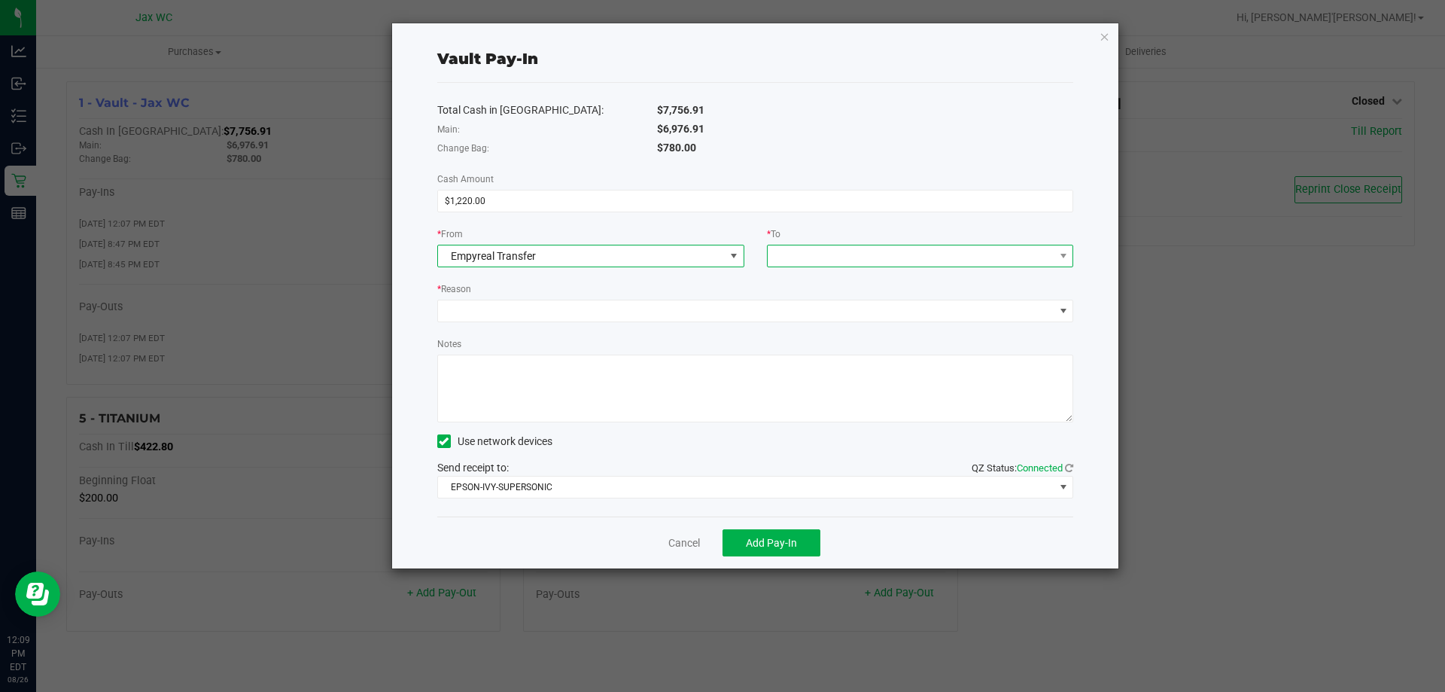
click at [835, 252] on span at bounding box center [911, 255] width 287 height 21
click at [842, 325] on span "(Vault - Jax WC)" at bounding box center [875, 323] width 75 height 12
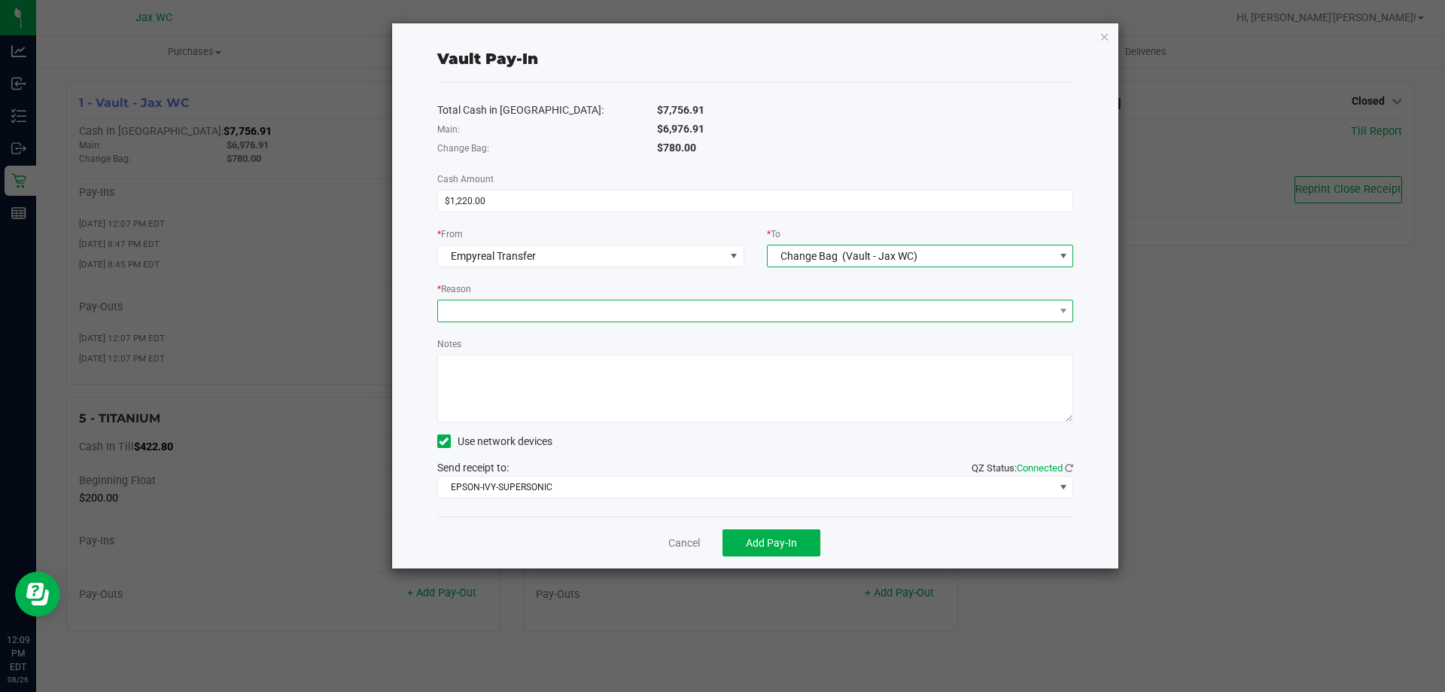
click at [637, 306] on span at bounding box center [746, 310] width 616 height 21
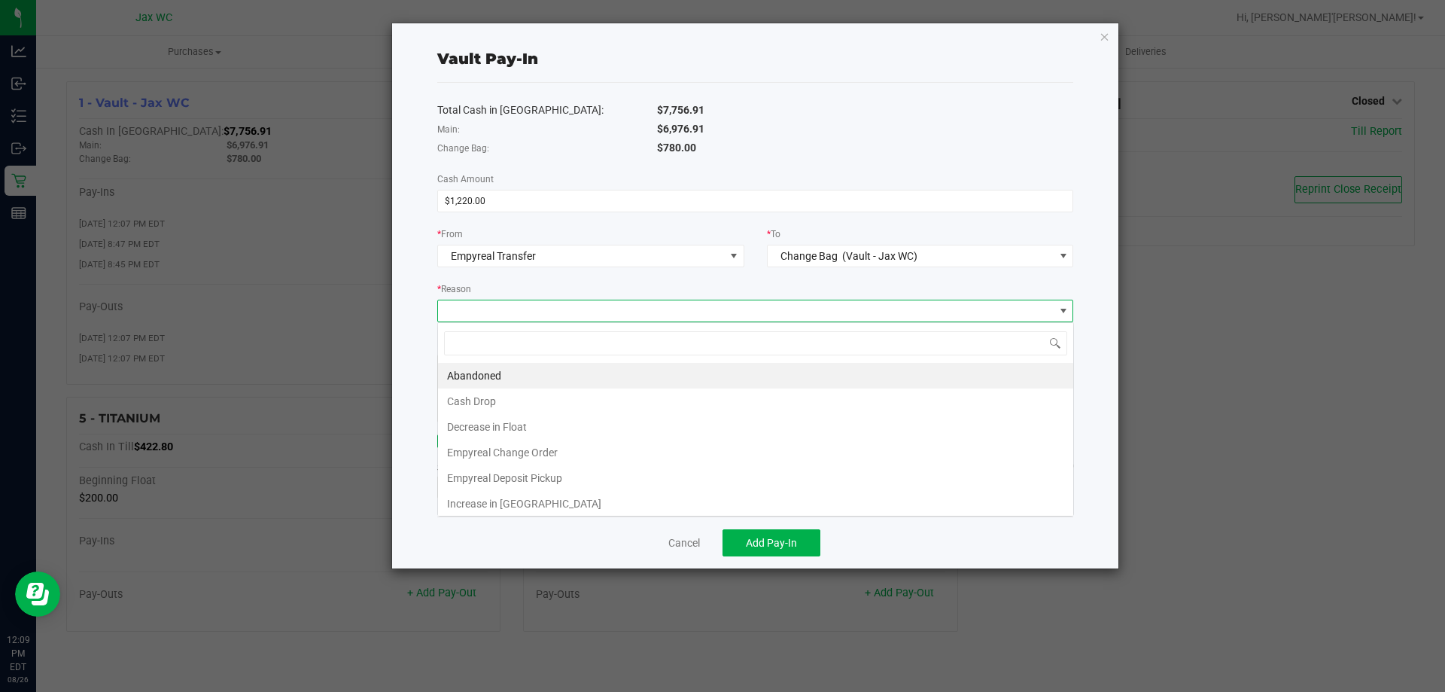
scroll to position [23, 636]
click at [607, 449] on li "Empyreal Change Order" at bounding box center [755, 453] width 635 height 26
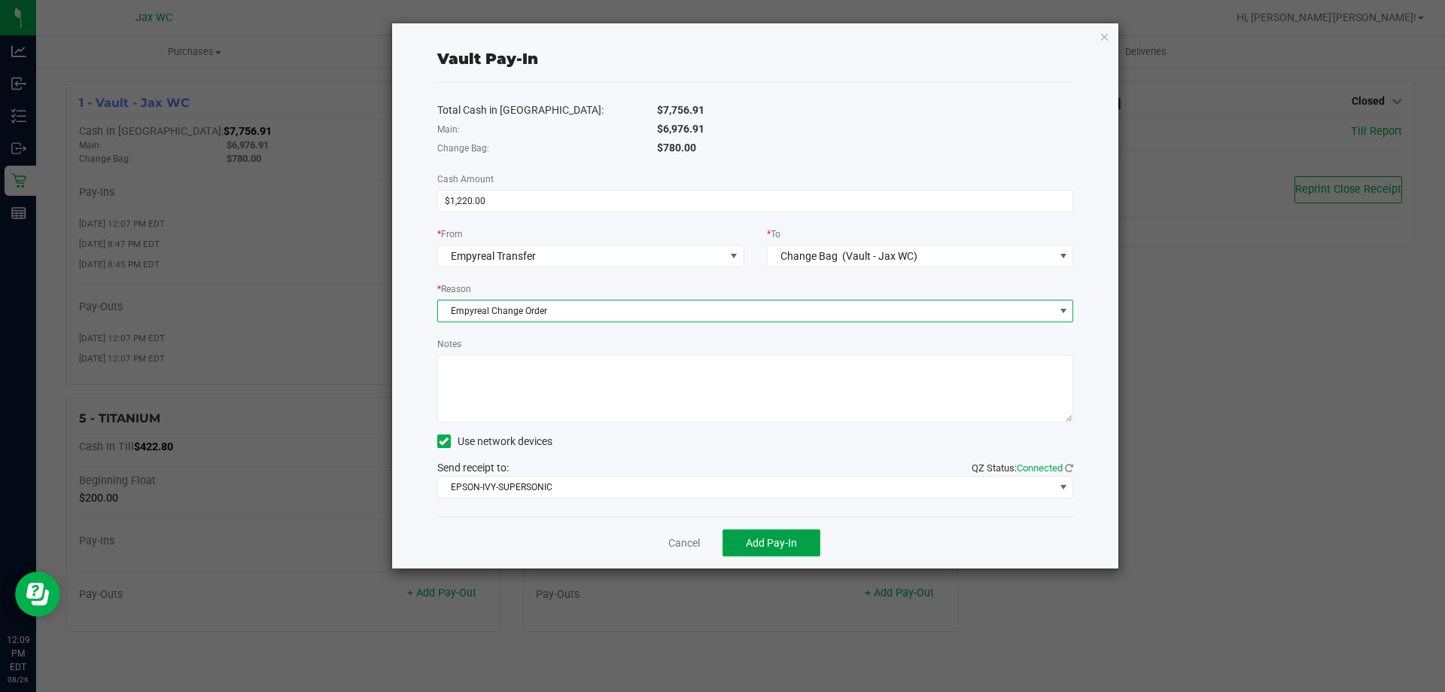
click at [764, 547] on span "Add Pay-In" at bounding box center [771, 543] width 51 height 12
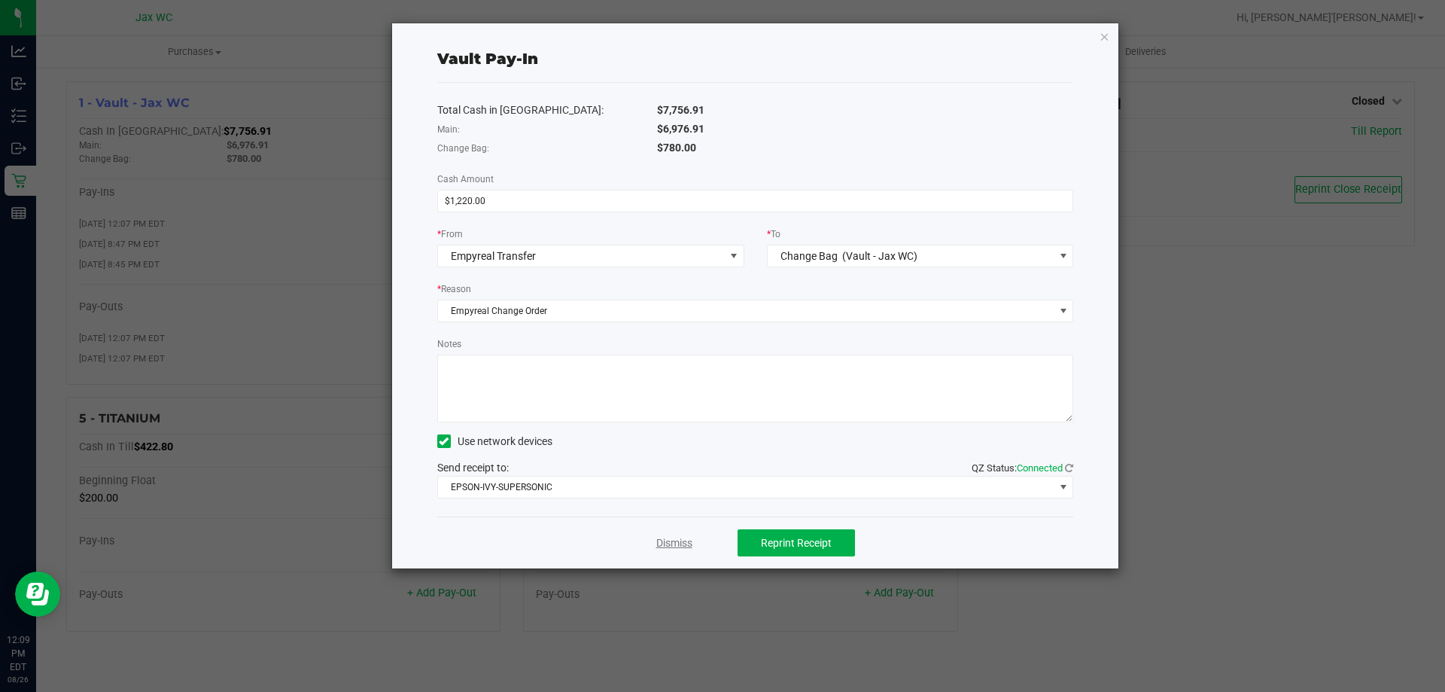
click at [672, 546] on link "Dismiss" at bounding box center [674, 543] width 36 height 16
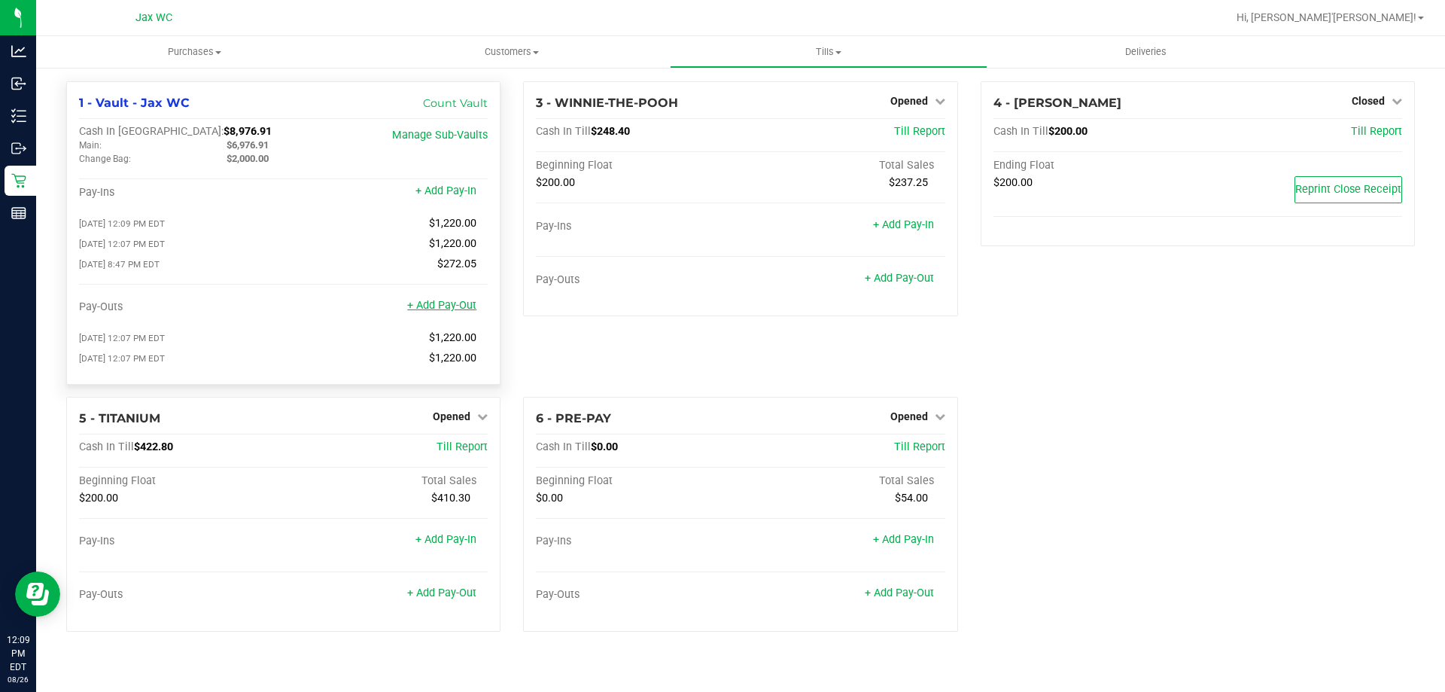
click at [456, 312] on link "+ Add Pay-Out" at bounding box center [441, 305] width 69 height 13
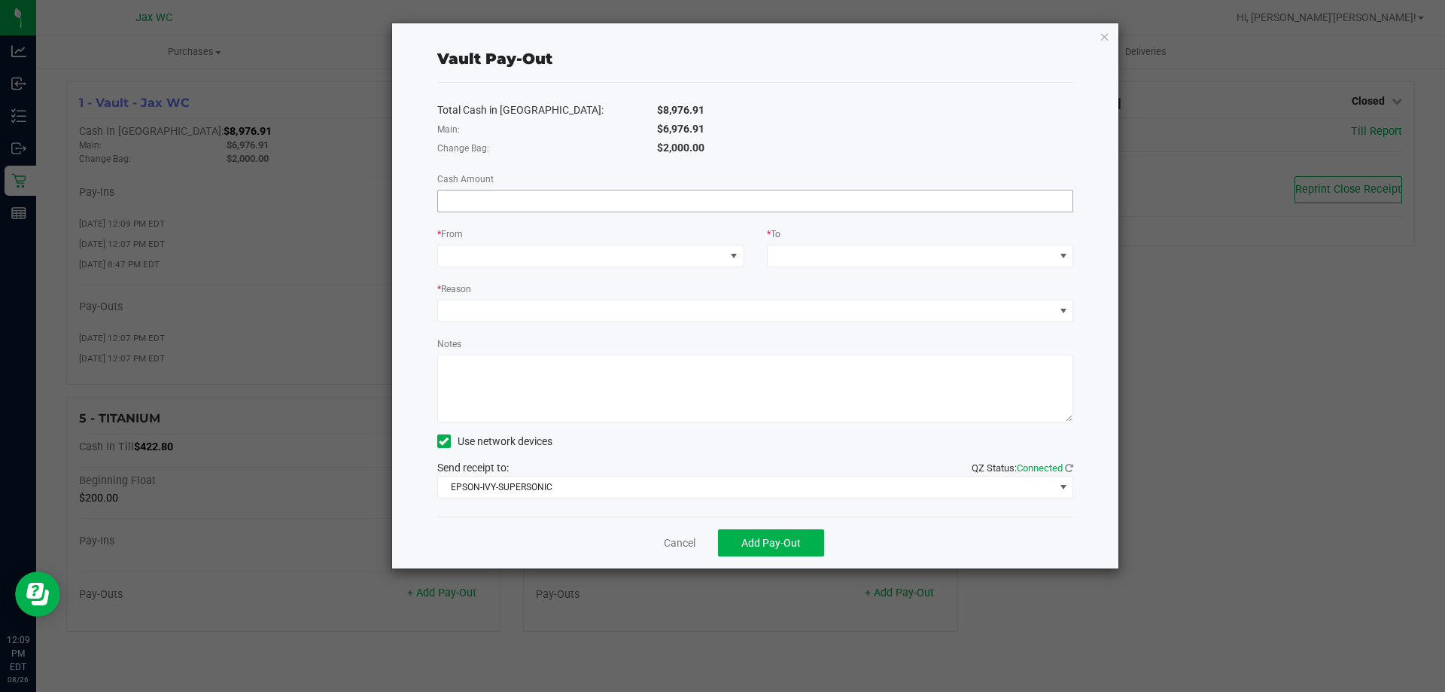
click at [625, 205] on input at bounding box center [755, 200] width 635 height 21
type input "$6,976.91"
click at [693, 255] on span at bounding box center [581, 255] width 287 height 21
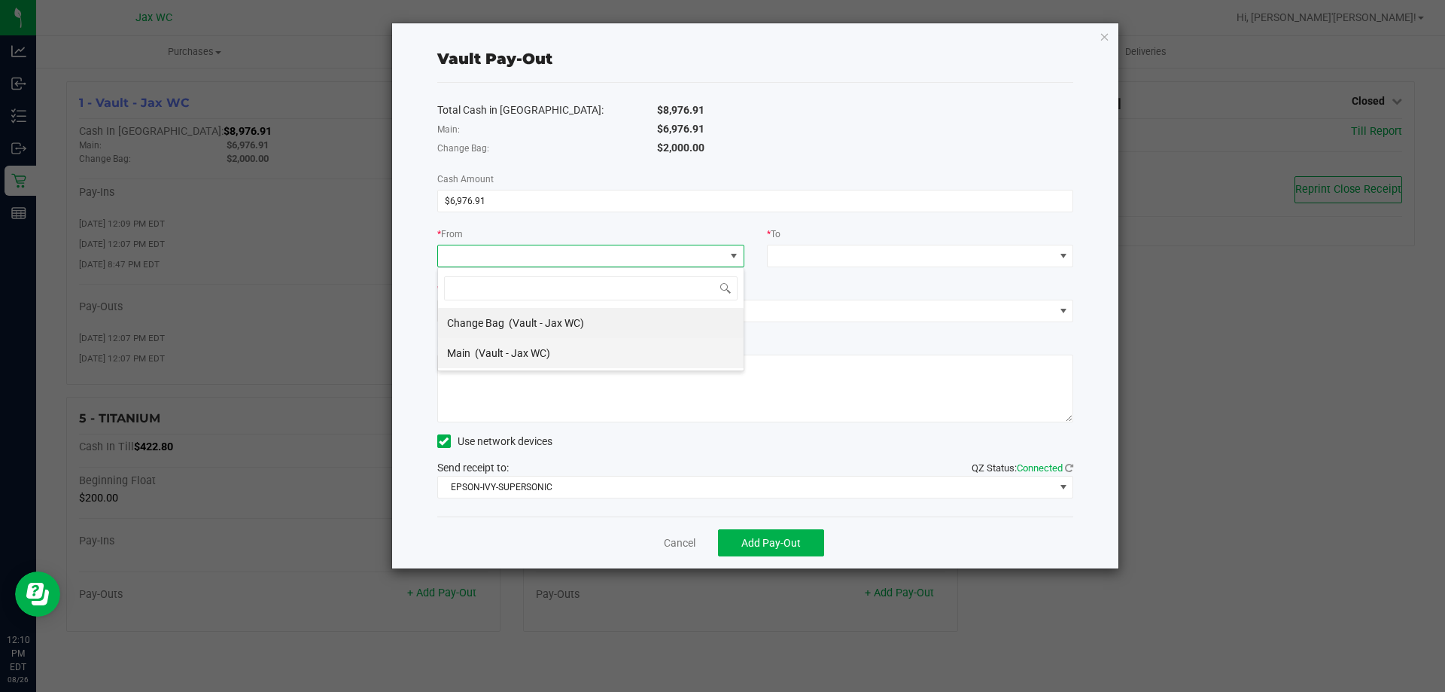
click at [555, 345] on li "Main (Vault - Jax WC)" at bounding box center [591, 353] width 306 height 30
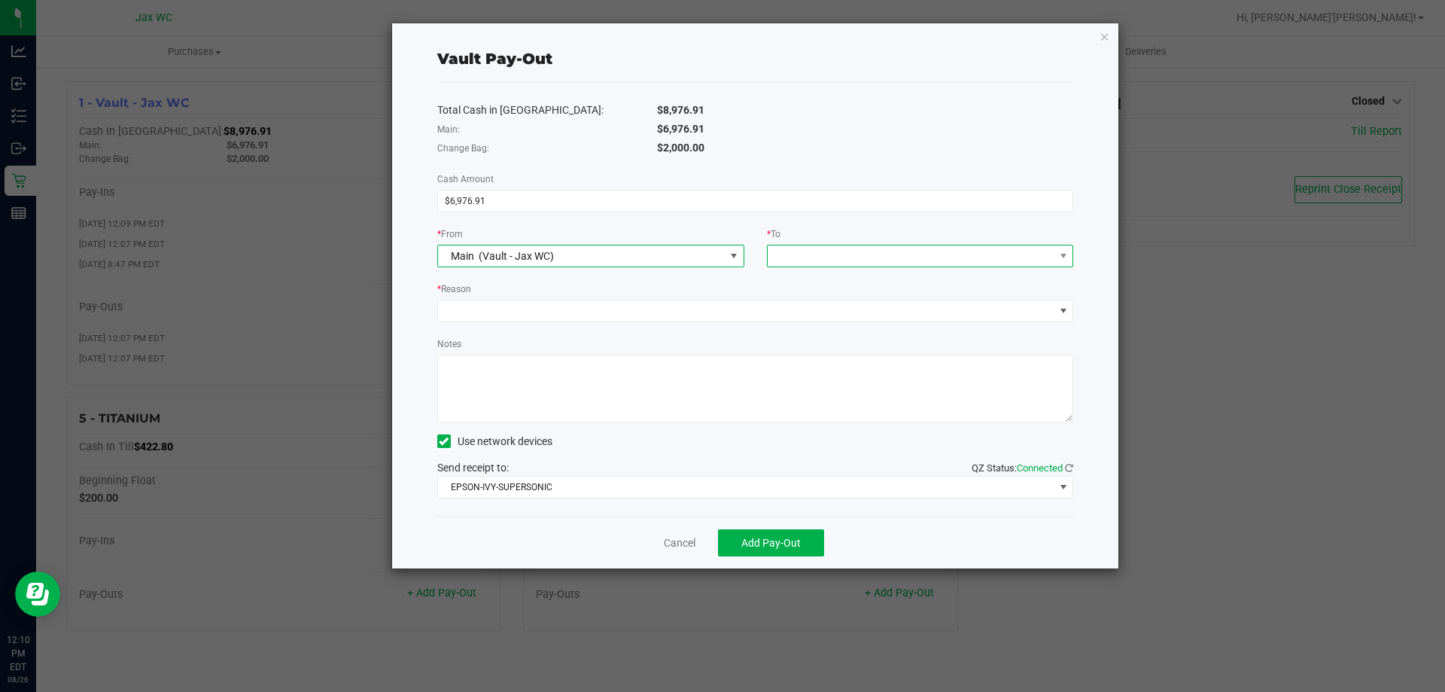
click at [886, 261] on span at bounding box center [911, 255] width 287 height 21
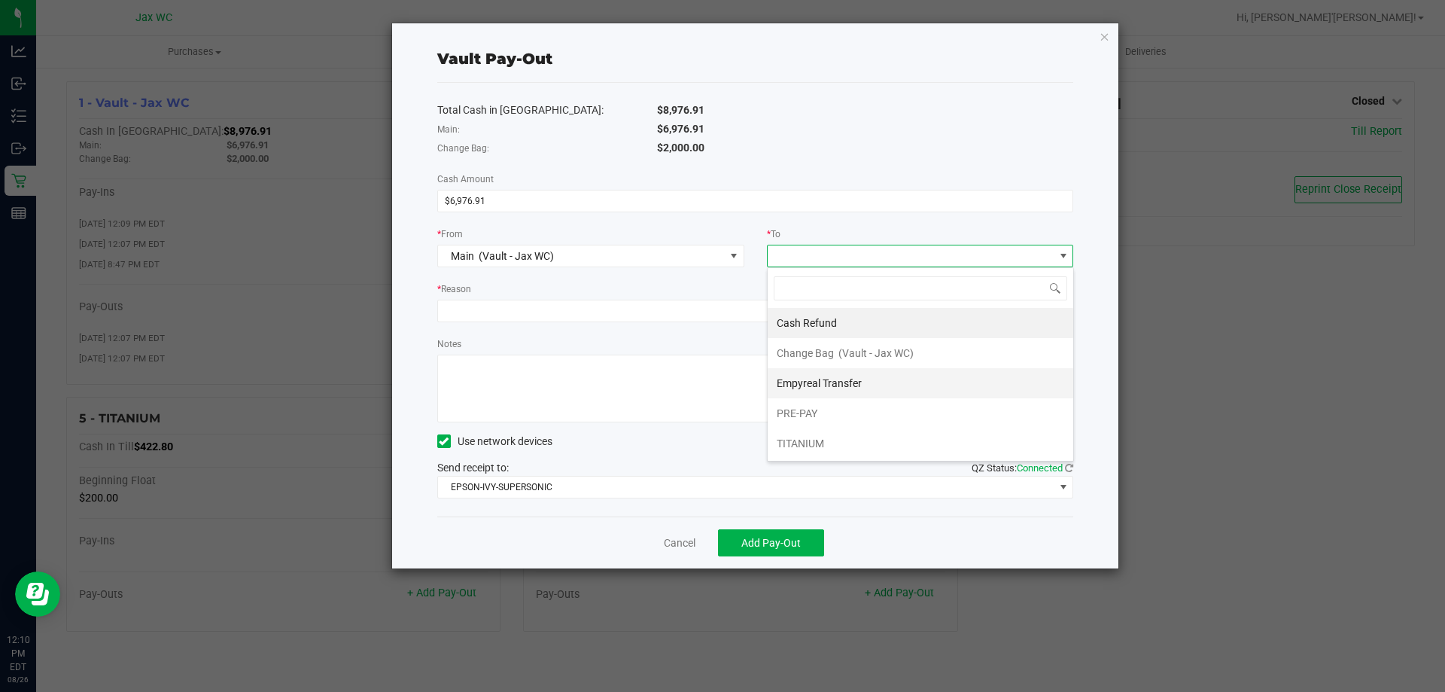
click at [873, 380] on li "Empyreal Transfer" at bounding box center [921, 383] width 306 height 30
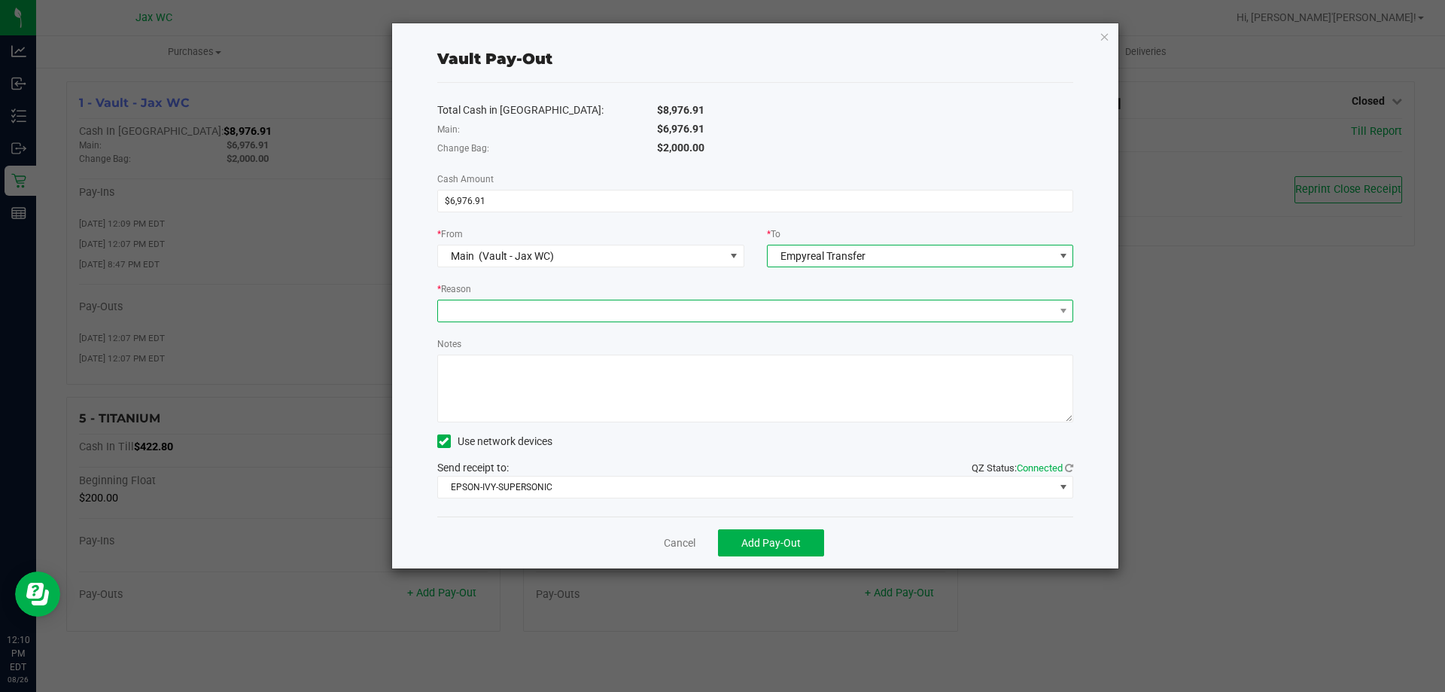
click at [644, 312] on span at bounding box center [746, 310] width 616 height 21
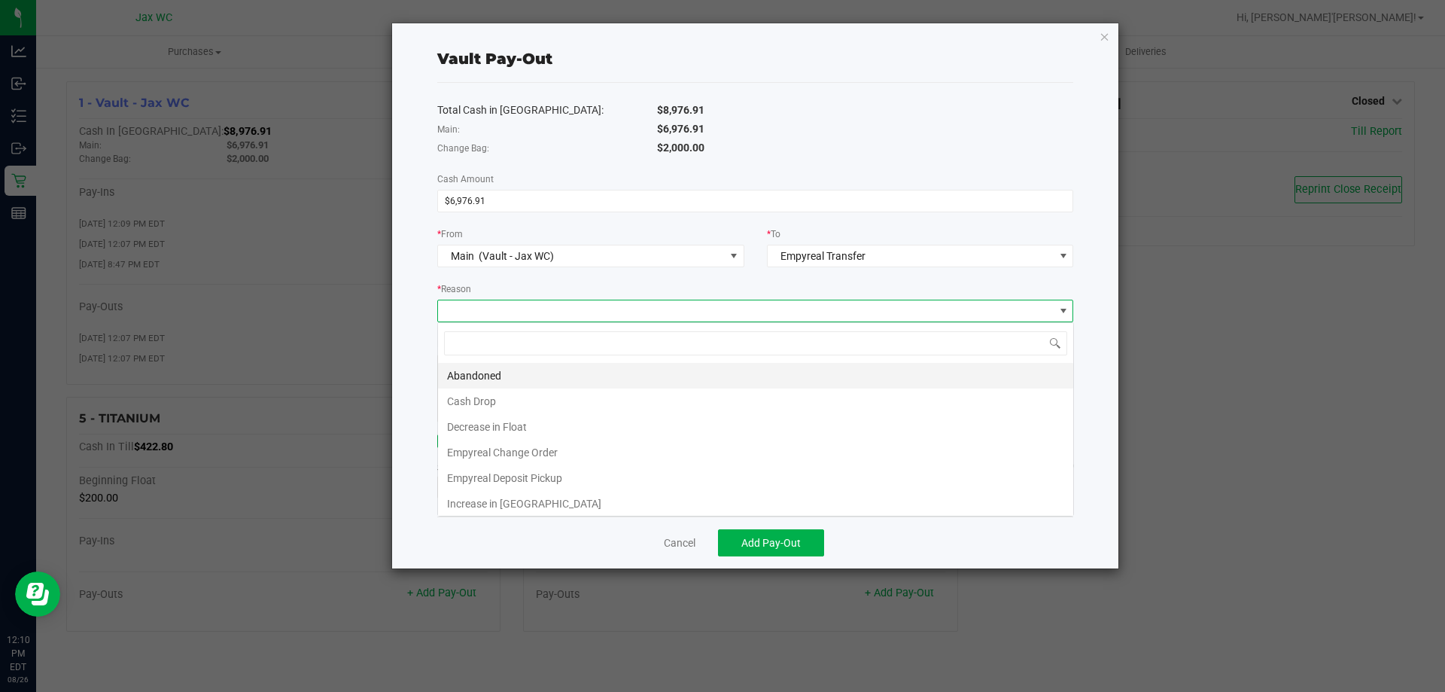
scroll to position [23, 636]
click at [598, 478] on li "Empyreal Deposit Pickup" at bounding box center [755, 478] width 635 height 26
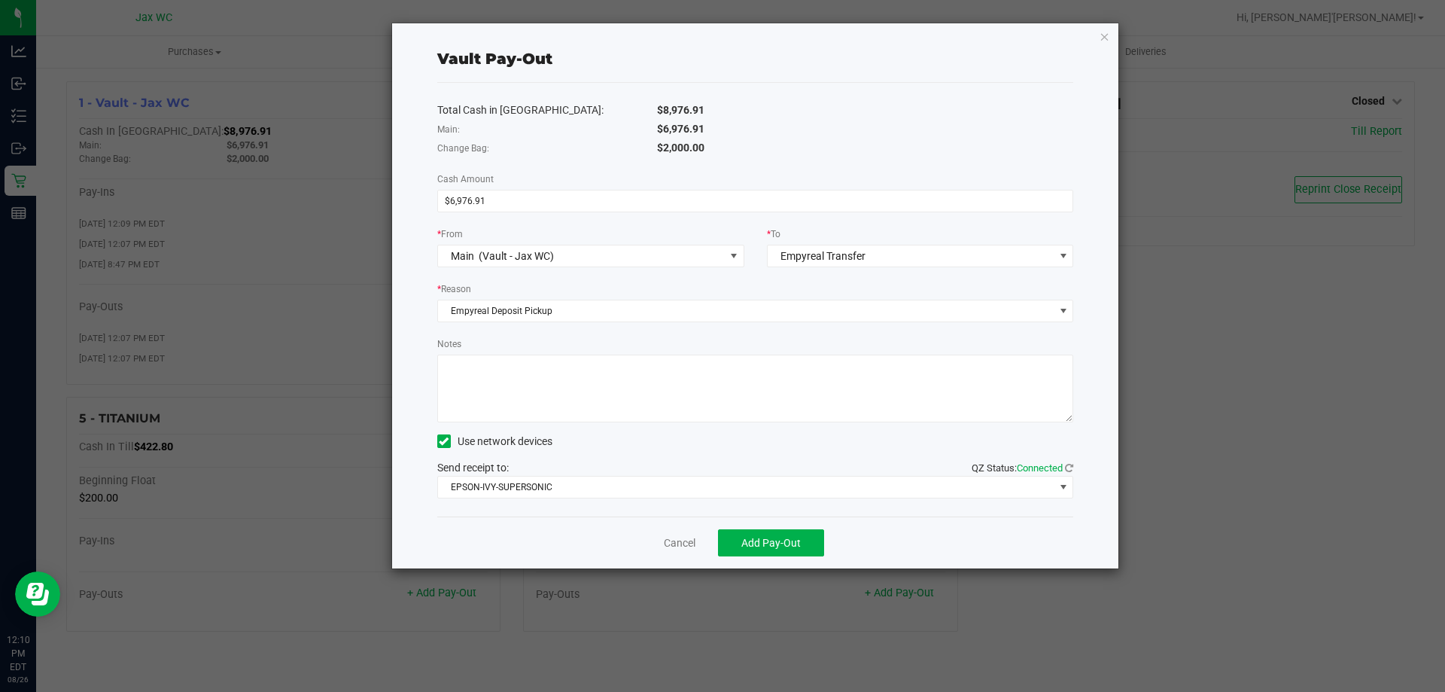
click at [589, 362] on textarea "Notes" at bounding box center [755, 388] width 637 height 68
type textarea "ss"
click at [747, 547] on span "Add Pay-Out" at bounding box center [770, 543] width 59 height 12
click at [683, 540] on link "Dismiss" at bounding box center [674, 543] width 36 height 16
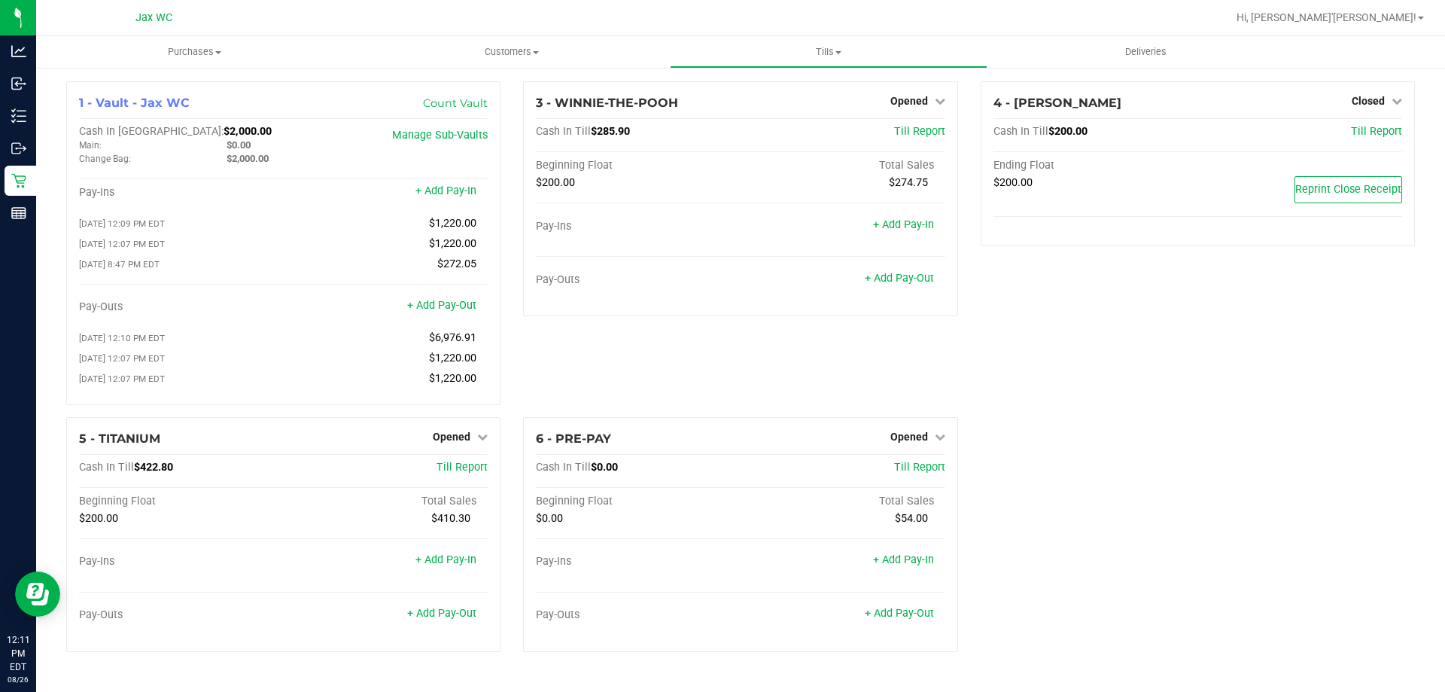
drag, startPoint x: 808, startPoint y: 442, endPoint x: 1002, endPoint y: 307, distance: 235.7
click at [1002, 307] on div "1 - Vault - Jax WC Count Vault Cash In Vault: $2,000.00 Main: $0.00 Change Bag:…" at bounding box center [740, 372] width 1371 height 583
click at [1087, 364] on div "4 - YOUSSOU-NDOUR Closed Open Till Cash In Till $200.00 Till Report Ending Floa…" at bounding box center [1197, 249] width 457 height 336
